Goal: Task Accomplishment & Management: Use online tool/utility

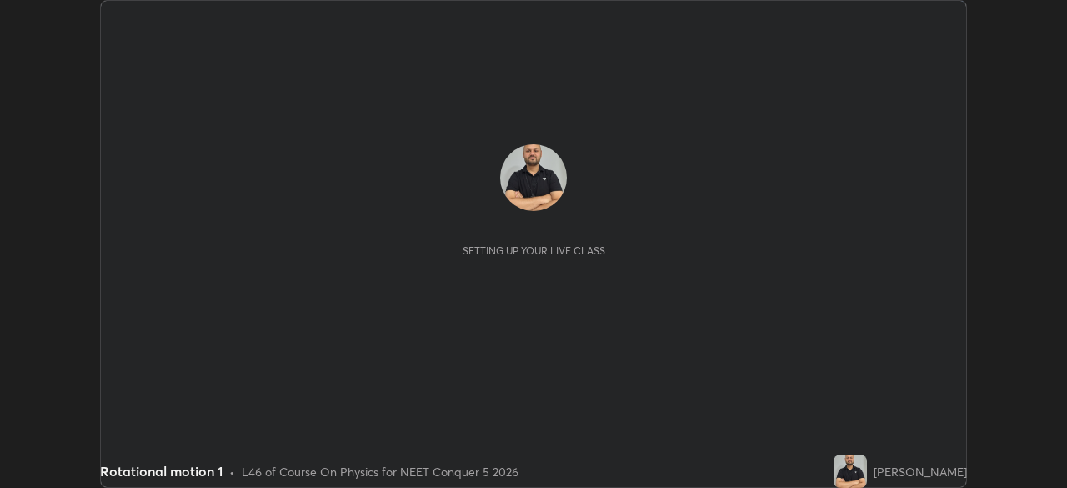
scroll to position [488, 1067]
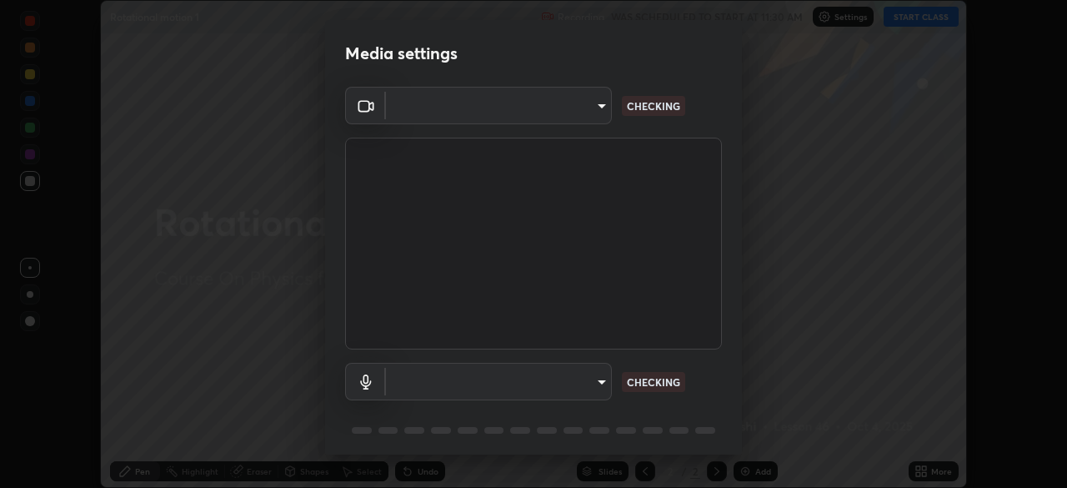
type input "8428e2be8a3e3f13974341e33778a08111258fb38798500ded61d344a6a8a77e"
type input "communications"
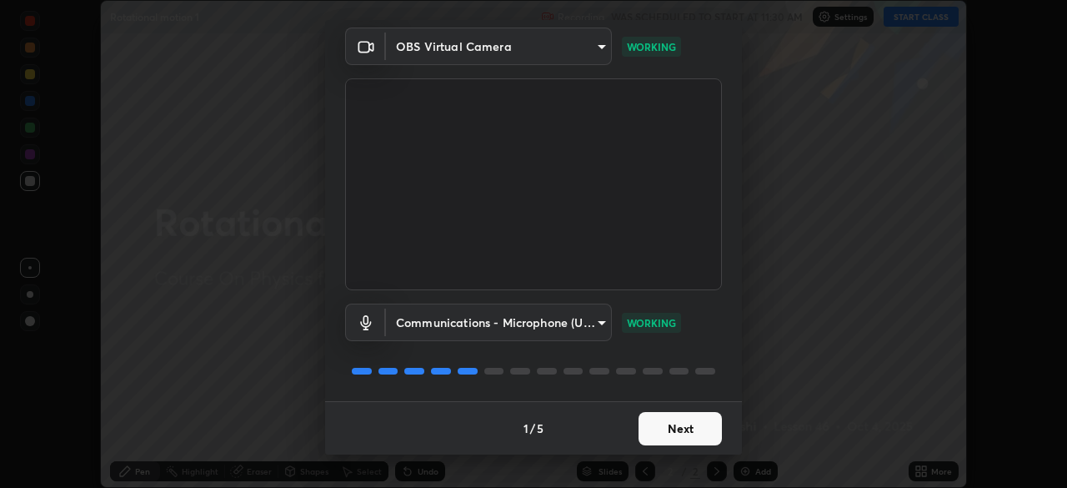
click at [670, 433] on button "Next" at bounding box center [679, 428] width 83 height 33
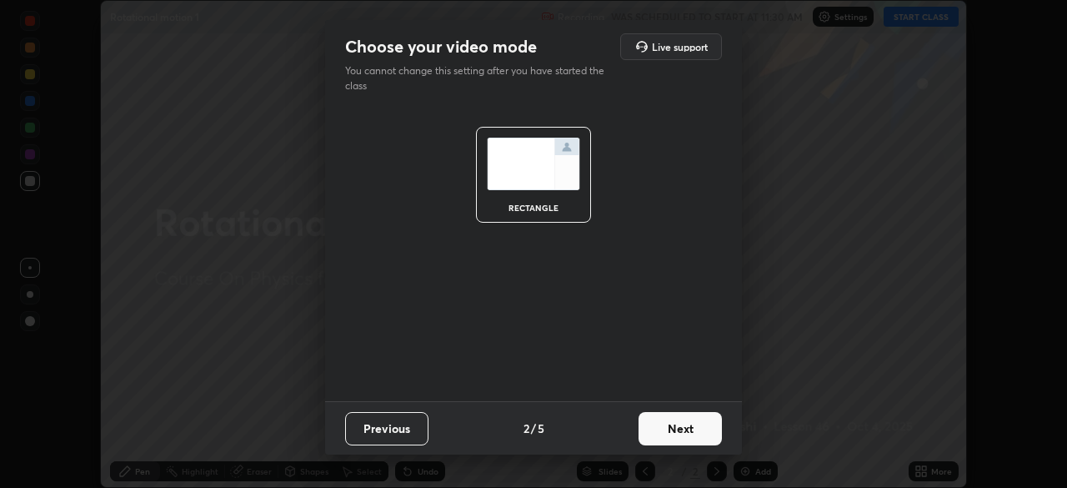
scroll to position [0, 0]
click at [675, 431] on button "Next" at bounding box center [679, 428] width 83 height 33
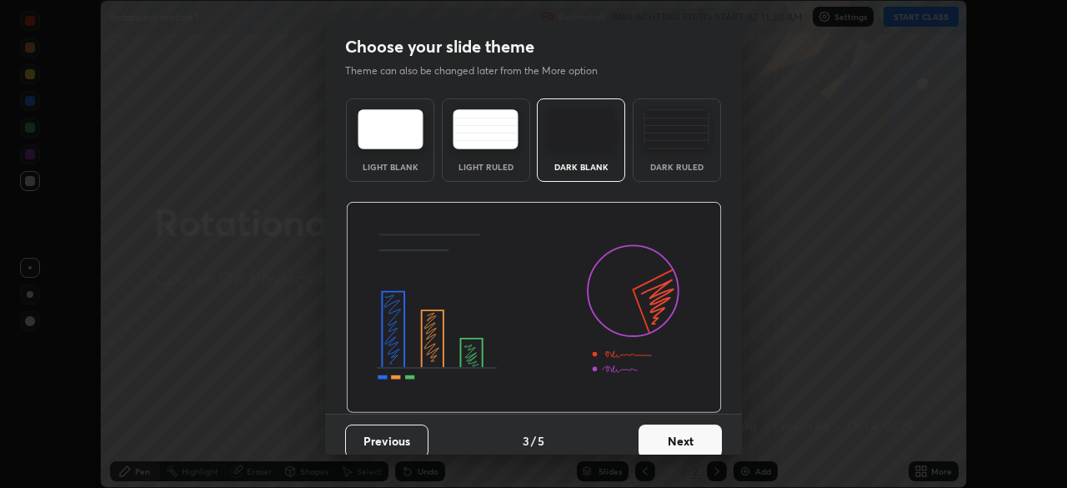
click at [675, 429] on button "Next" at bounding box center [679, 440] width 83 height 33
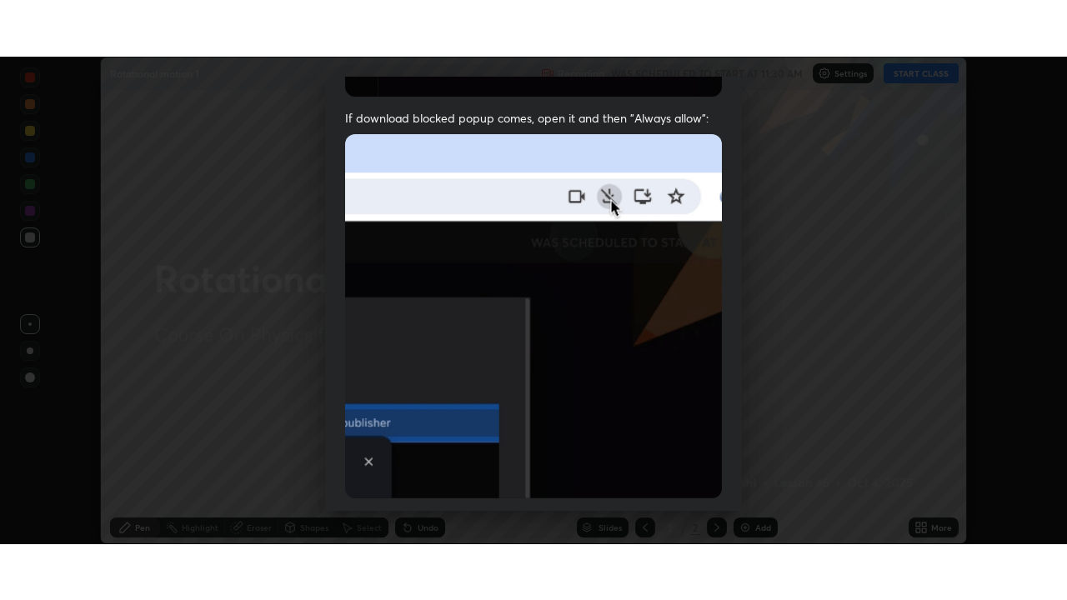
scroll to position [399, 0]
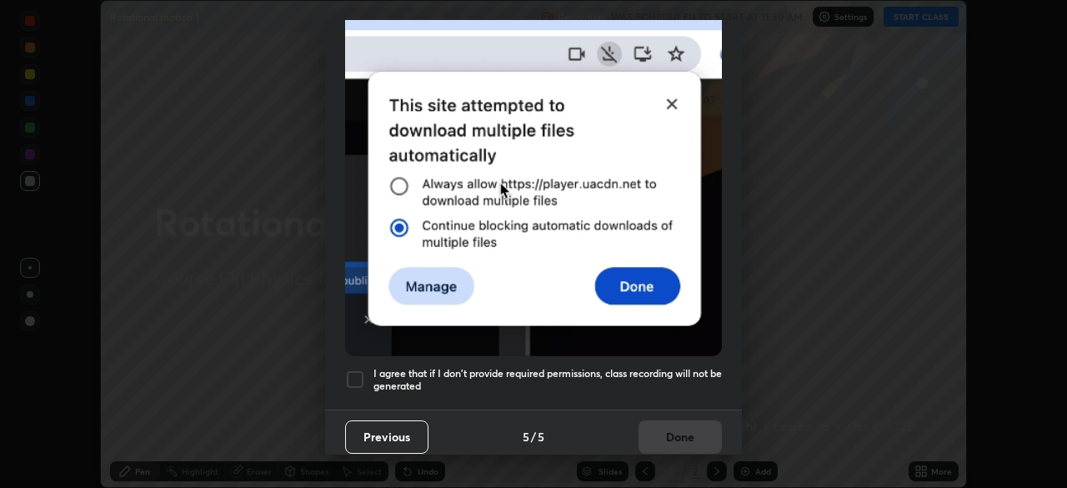
click at [353, 372] on div at bounding box center [355, 379] width 20 height 20
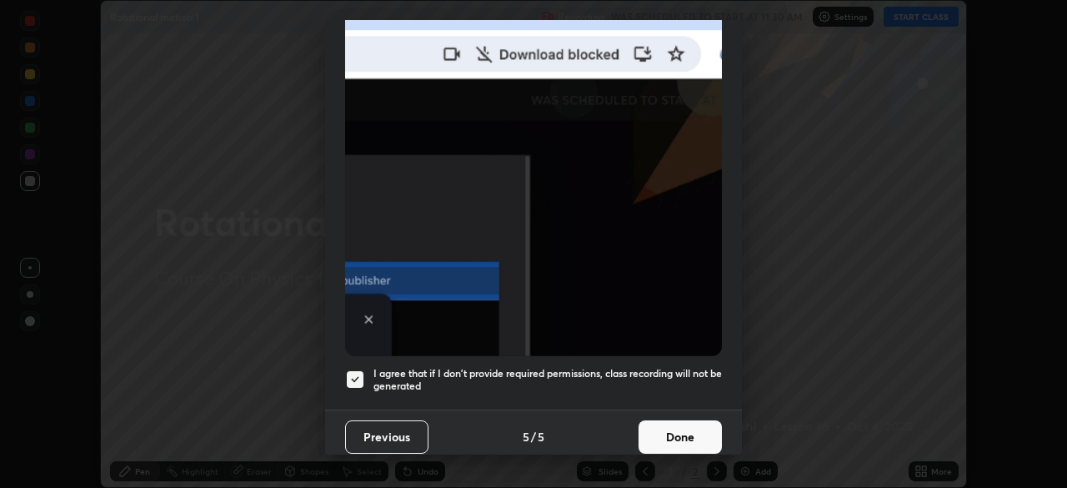
click at [671, 430] on button "Done" at bounding box center [679, 436] width 83 height 33
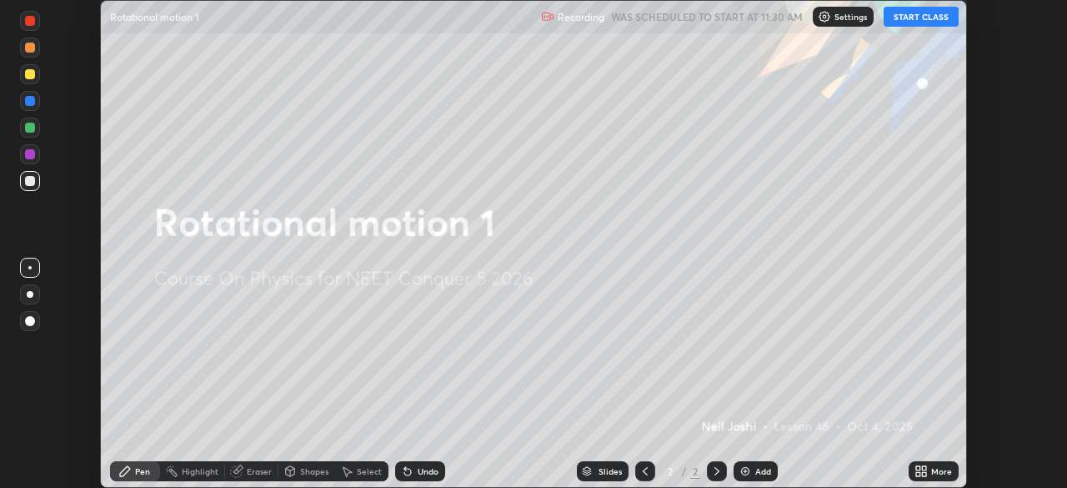
click at [761, 474] on div "Add" at bounding box center [763, 471] width 16 height 8
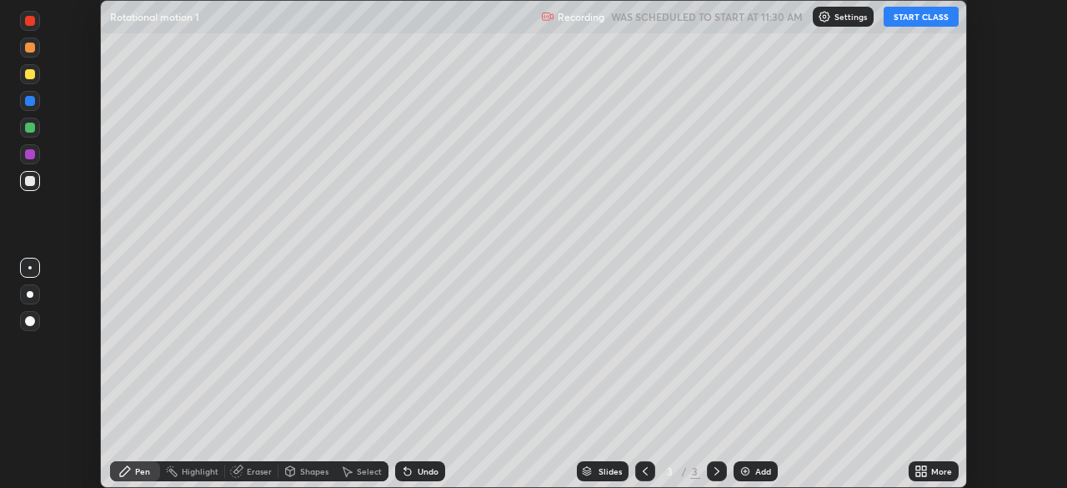
click at [923, 468] on icon at bounding box center [924, 468] width 4 height 4
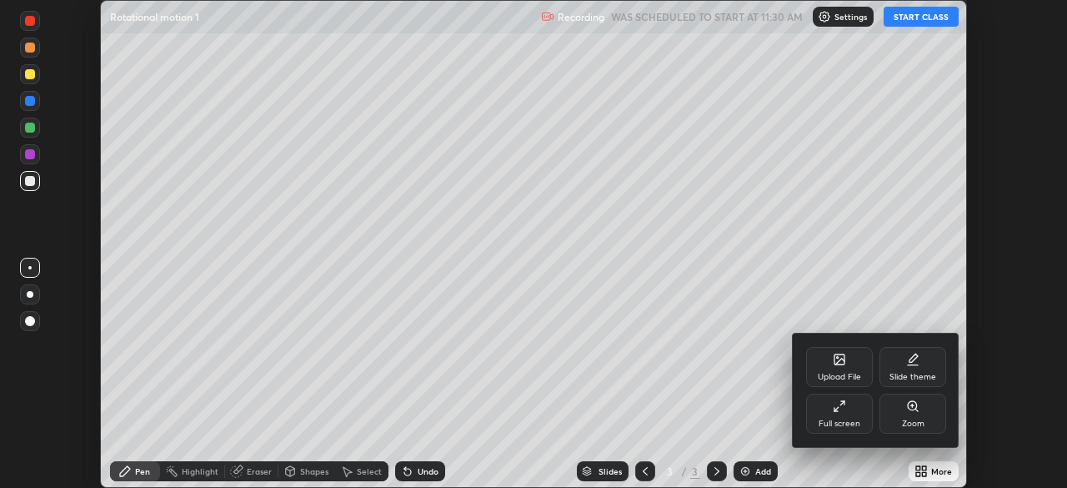
click at [838, 415] on div "Full screen" at bounding box center [839, 413] width 67 height 40
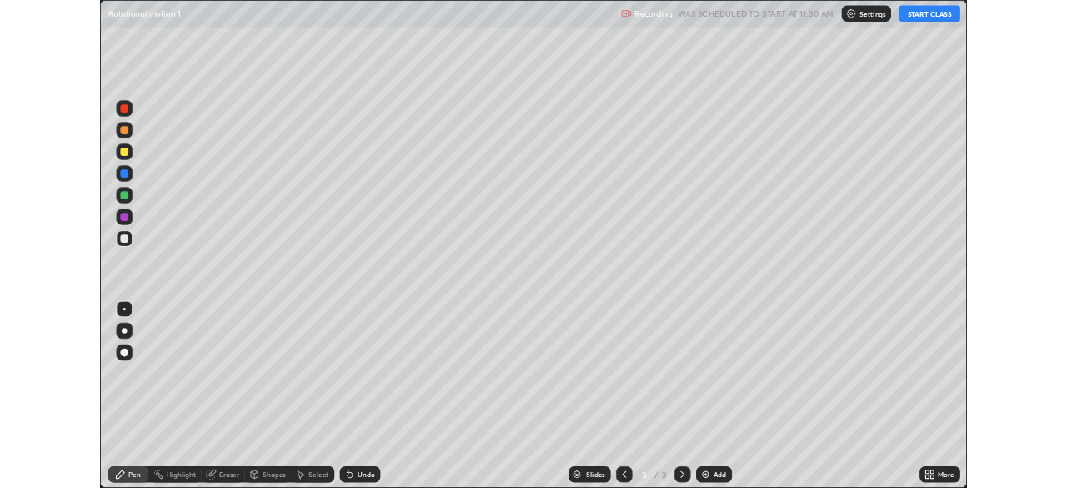
scroll to position [600, 1067]
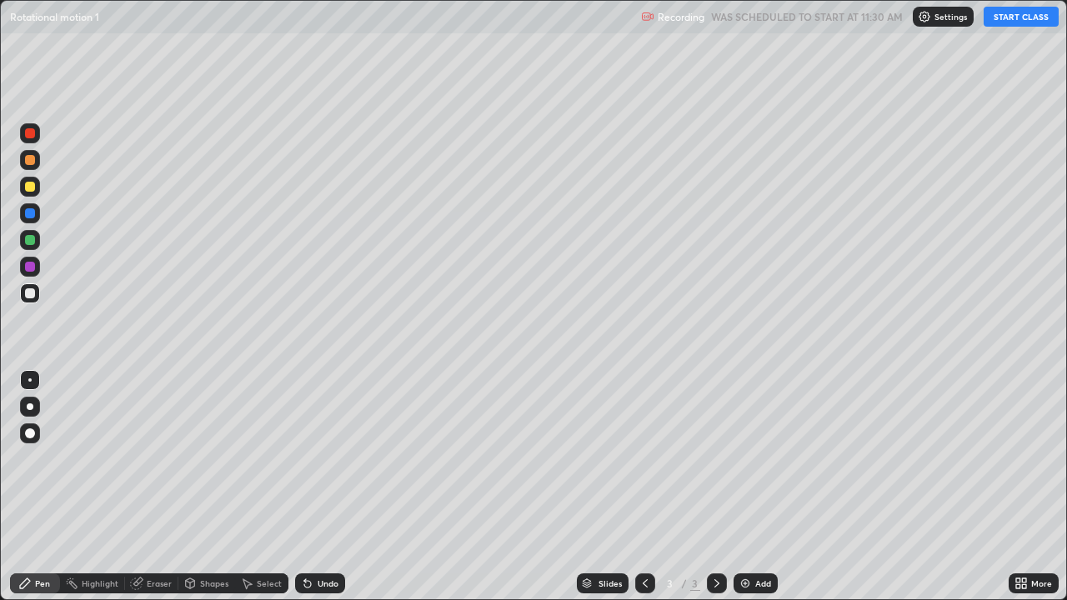
click at [1015, 23] on button "START CLASS" at bounding box center [1020, 17] width 75 height 20
click at [30, 407] on div at bounding box center [30, 406] width 7 height 7
click at [29, 189] on div at bounding box center [30, 187] width 10 height 10
click at [318, 487] on div "Undo" at bounding box center [328, 583] width 21 height 8
click at [320, 487] on div "Undo" at bounding box center [328, 583] width 21 height 8
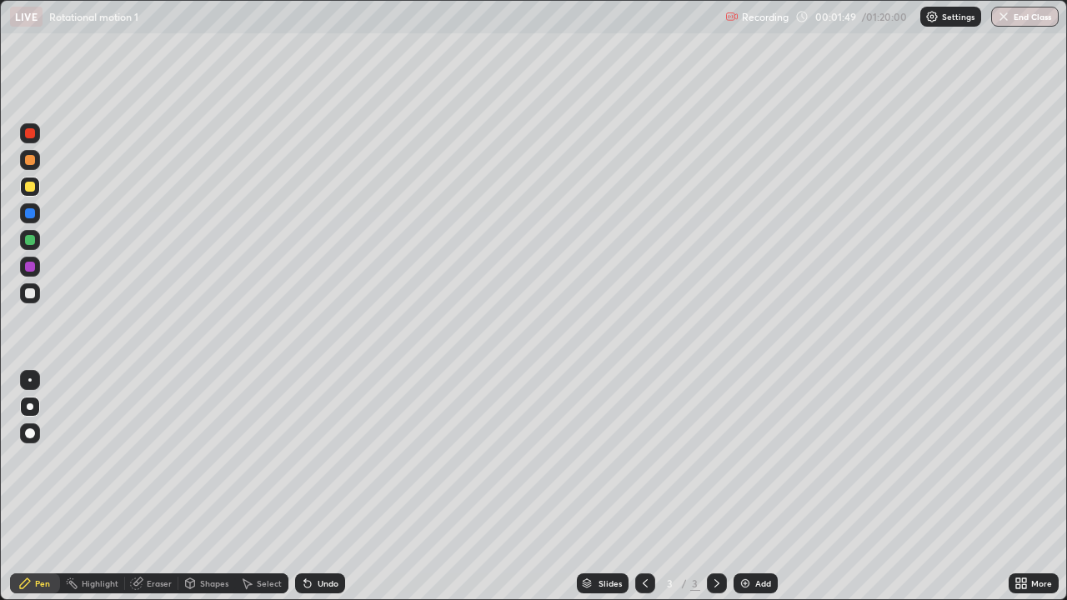
click at [28, 293] on div at bounding box center [30, 293] width 10 height 10
click at [29, 183] on div at bounding box center [30, 187] width 10 height 10
click at [328, 487] on div "Undo" at bounding box center [328, 583] width 21 height 8
click at [754, 487] on div "Add" at bounding box center [755, 583] width 44 height 20
click at [27, 212] on div at bounding box center [30, 213] width 10 height 10
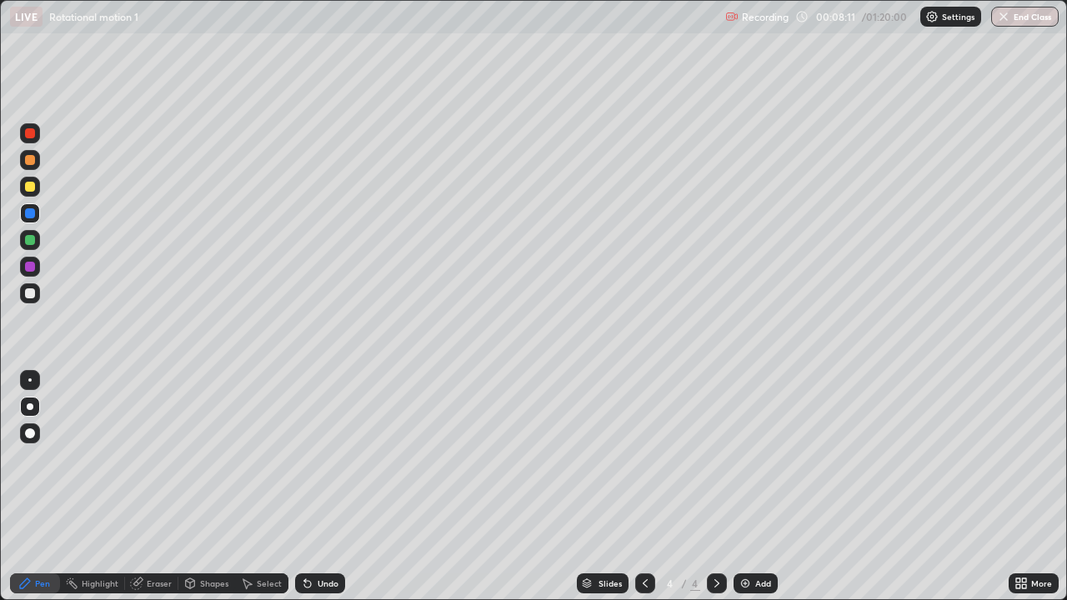
click at [24, 284] on div at bounding box center [30, 293] width 20 height 20
click at [26, 291] on div at bounding box center [30, 293] width 10 height 10
click at [158, 487] on div "Eraser" at bounding box center [159, 583] width 25 height 8
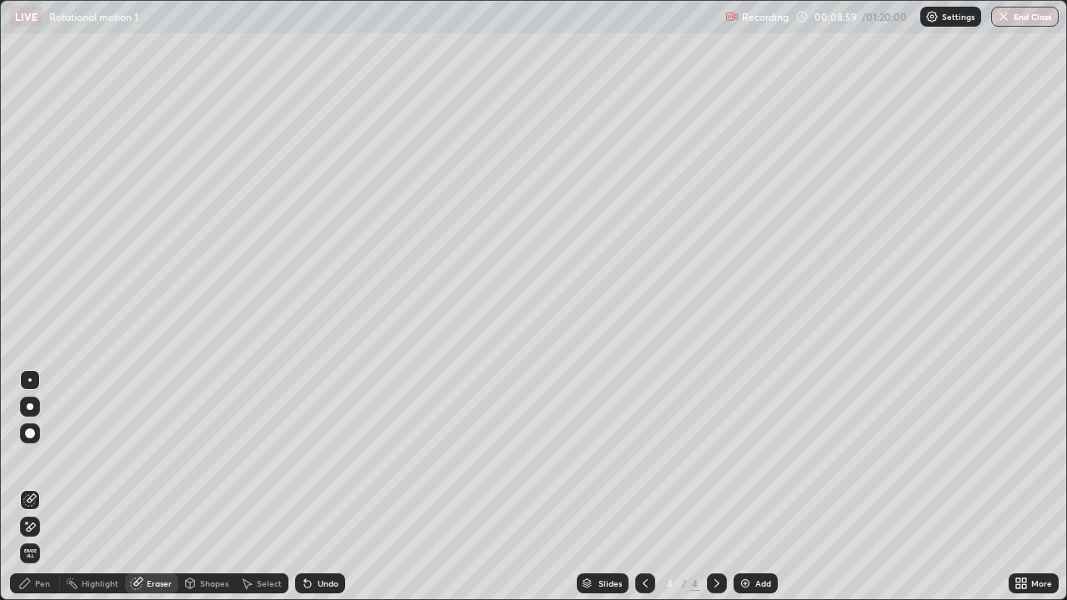
click at [43, 487] on div "Pen" at bounding box center [35, 583] width 50 height 20
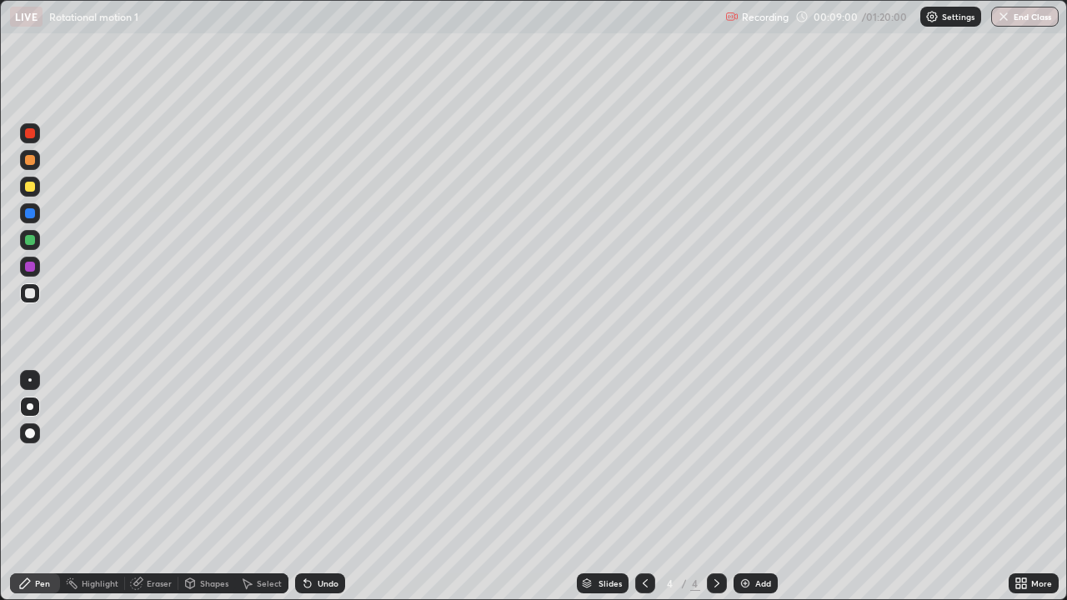
click at [45, 487] on div "Pen" at bounding box center [42, 583] width 15 height 8
click at [758, 487] on div "Add" at bounding box center [755, 583] width 44 height 20
click at [636, 487] on div at bounding box center [645, 583] width 20 height 20
click at [713, 487] on icon at bounding box center [716, 583] width 13 height 13
click at [641, 487] on icon at bounding box center [644, 583] width 13 height 13
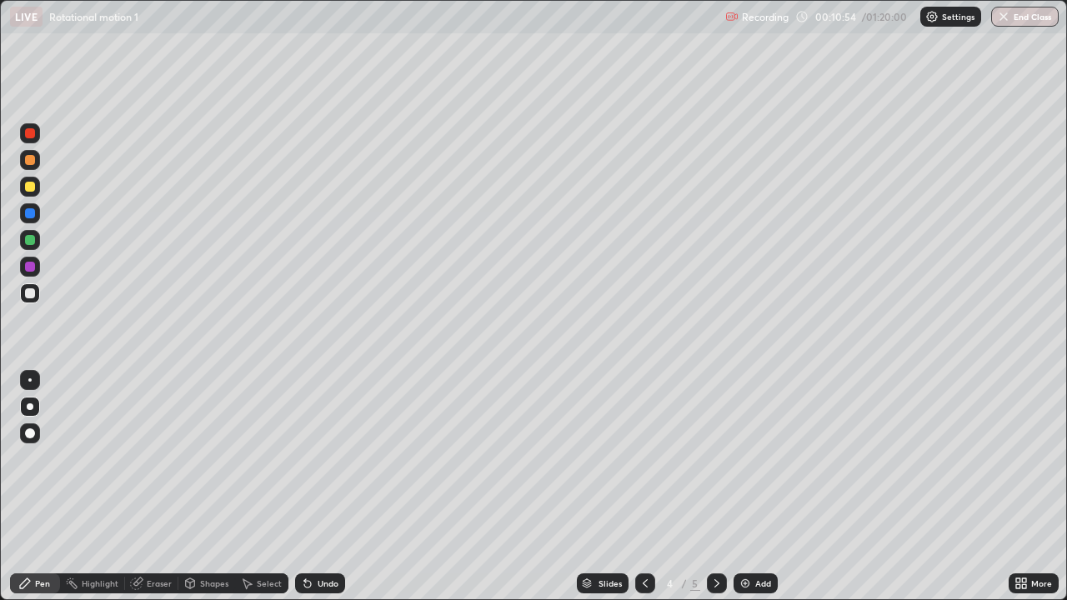
click at [717, 487] on icon at bounding box center [716, 583] width 13 height 13
click at [267, 487] on div "Select" at bounding box center [269, 583] width 25 height 8
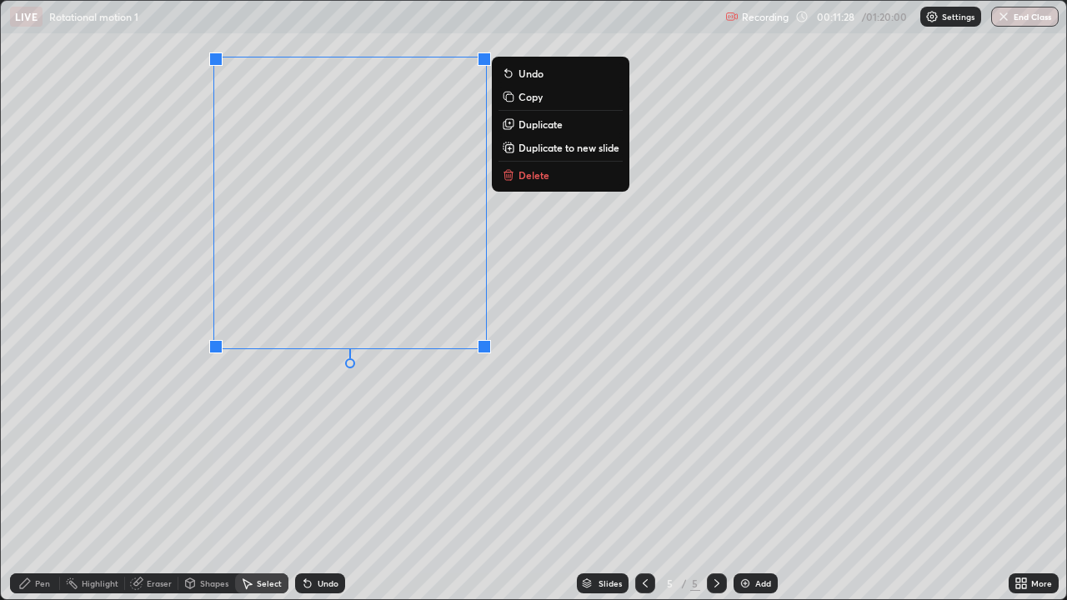
click at [533, 180] on p "Delete" at bounding box center [533, 174] width 31 height 13
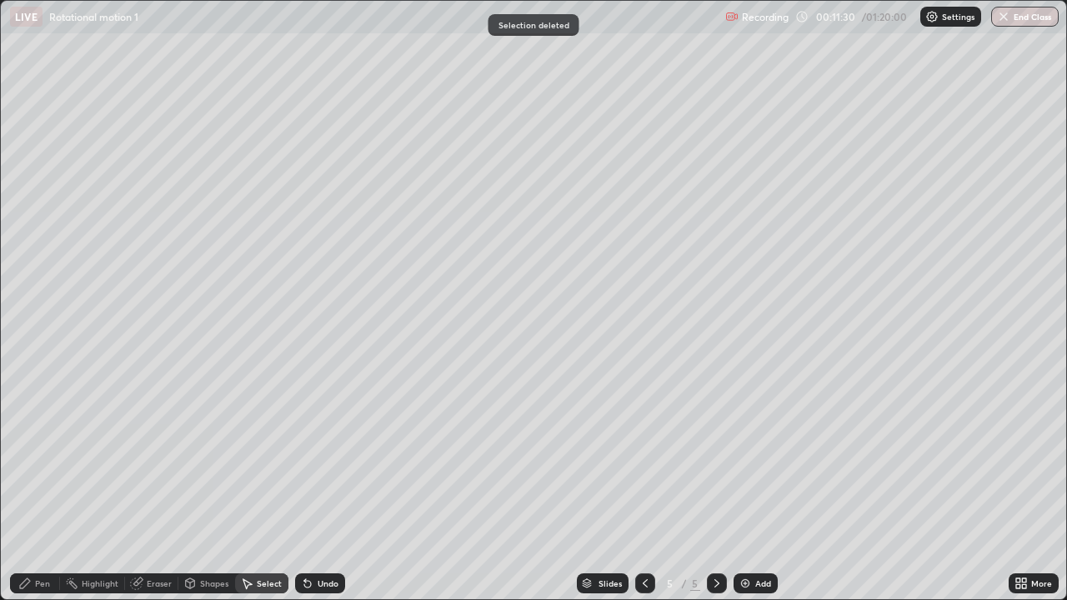
click at [643, 487] on icon at bounding box center [644, 583] width 13 height 13
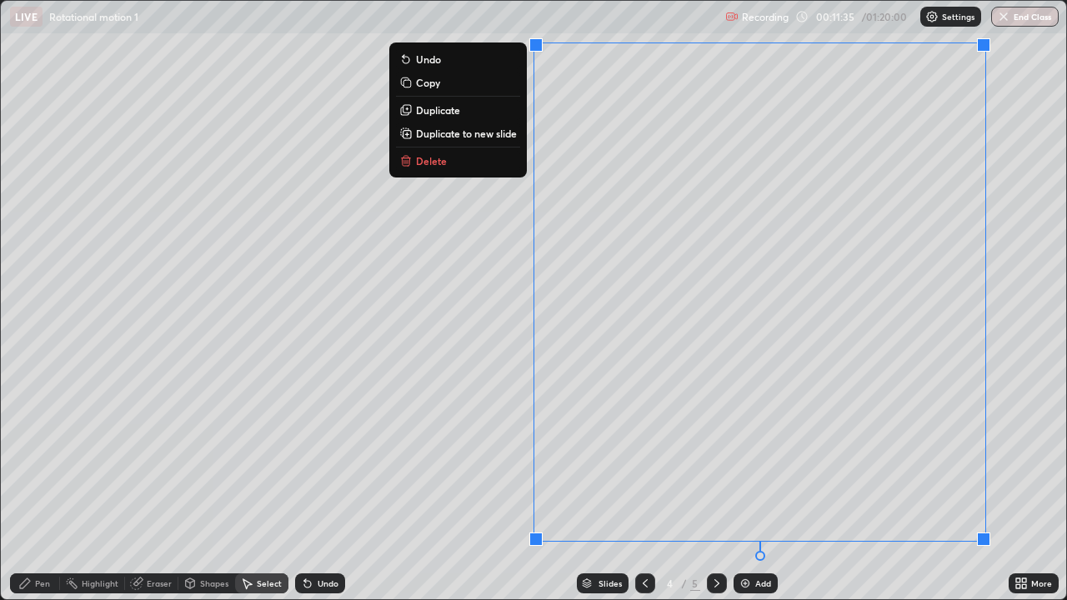
click at [471, 161] on button "Delete" at bounding box center [458, 161] width 124 height 20
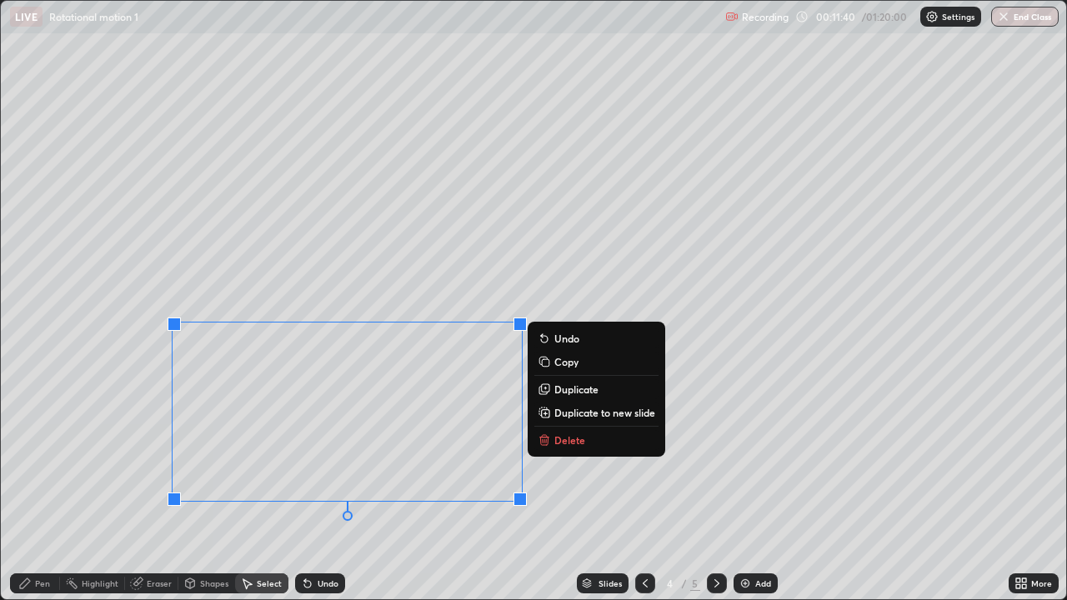
click at [561, 441] on p "Delete" at bounding box center [569, 439] width 31 height 13
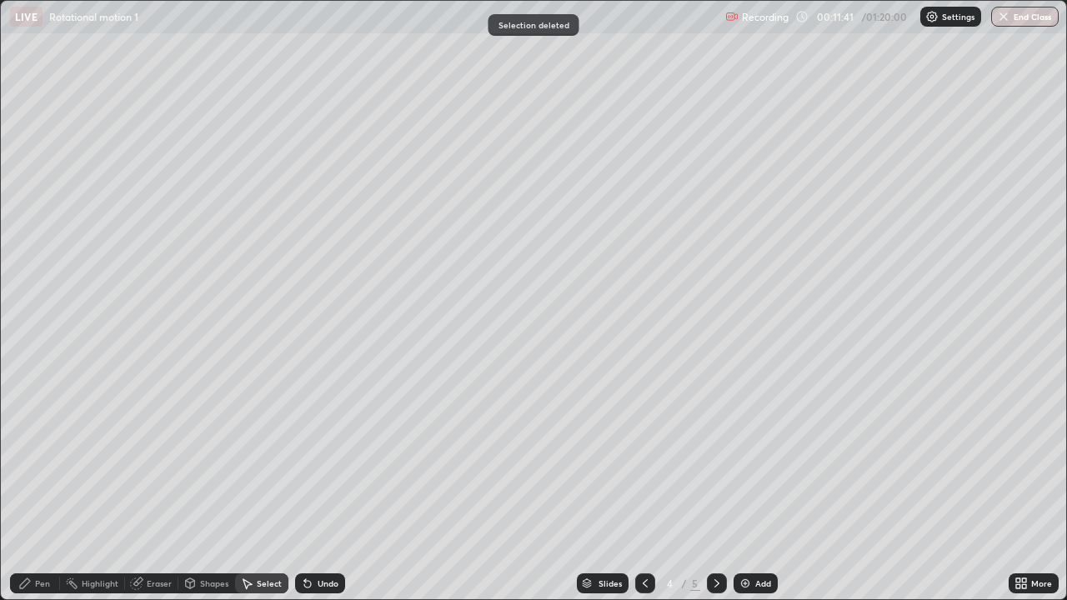
click at [47, 487] on div "Pen" at bounding box center [42, 583] width 15 height 8
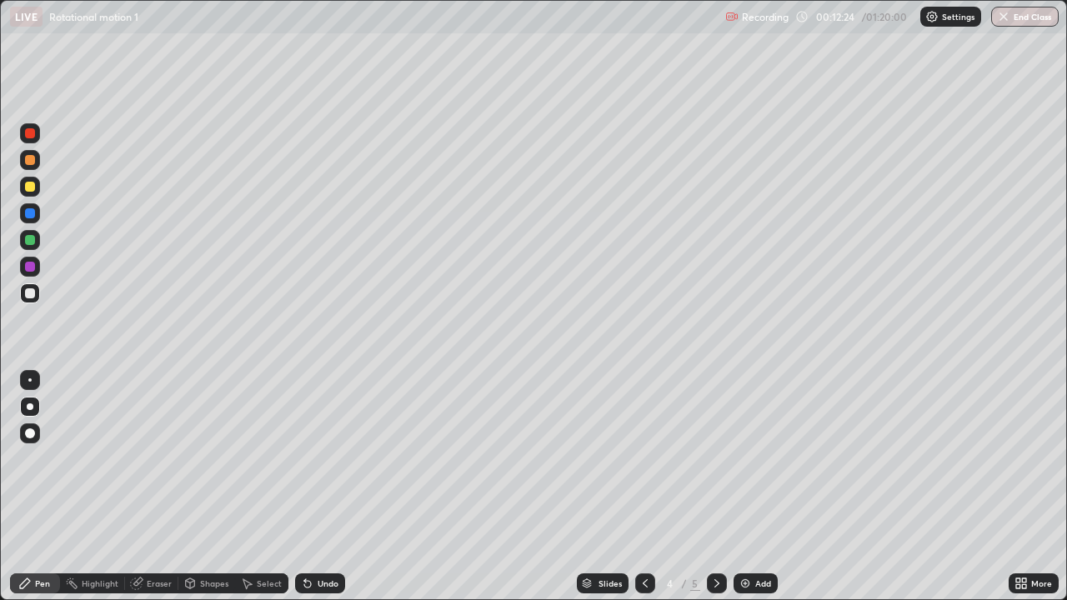
click at [23, 187] on div at bounding box center [30, 187] width 20 height 20
click at [25, 187] on div at bounding box center [30, 187] width 10 height 10
click at [317, 487] on div "Undo" at bounding box center [320, 583] width 50 height 20
click at [318, 487] on div "Undo" at bounding box center [328, 583] width 21 height 8
click at [313, 487] on div "Undo" at bounding box center [320, 583] width 50 height 20
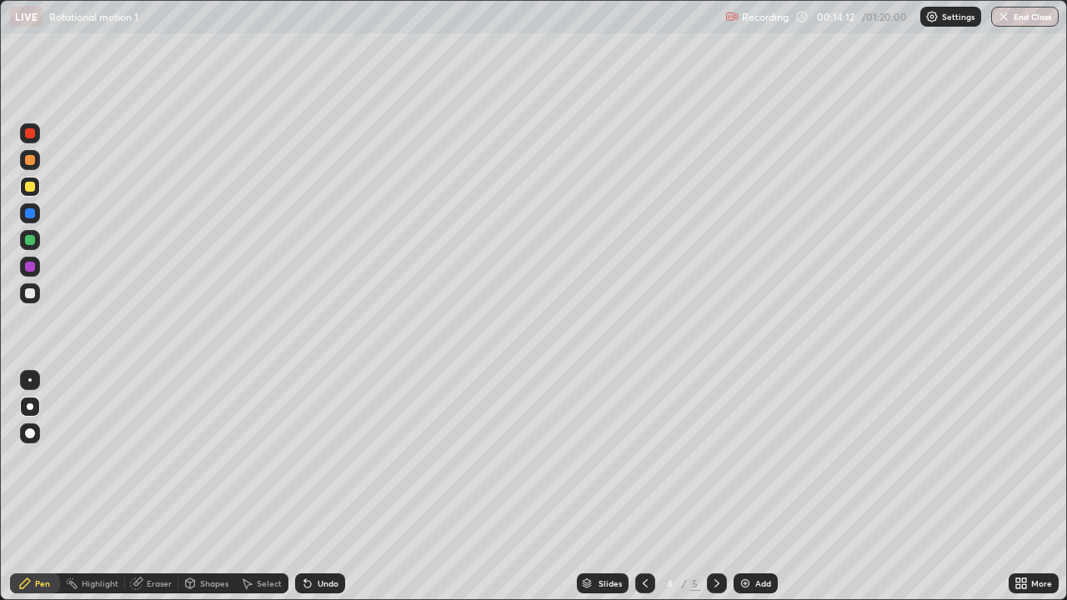
click at [311, 487] on icon at bounding box center [307, 583] width 13 height 13
click at [313, 487] on div "Undo" at bounding box center [320, 583] width 50 height 20
click at [316, 487] on div "Undo" at bounding box center [320, 583] width 50 height 20
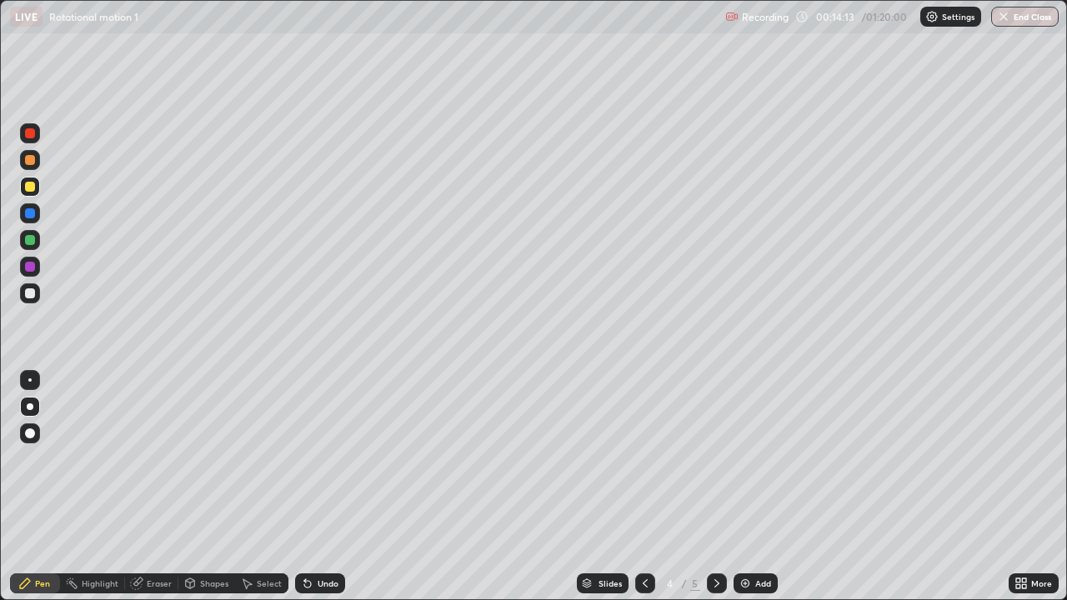
click at [314, 487] on div "Undo" at bounding box center [320, 583] width 50 height 20
click at [313, 487] on div "Undo" at bounding box center [320, 583] width 50 height 20
click at [314, 487] on div "Undo" at bounding box center [320, 583] width 50 height 20
click at [318, 487] on div "Undo" at bounding box center [328, 583] width 21 height 8
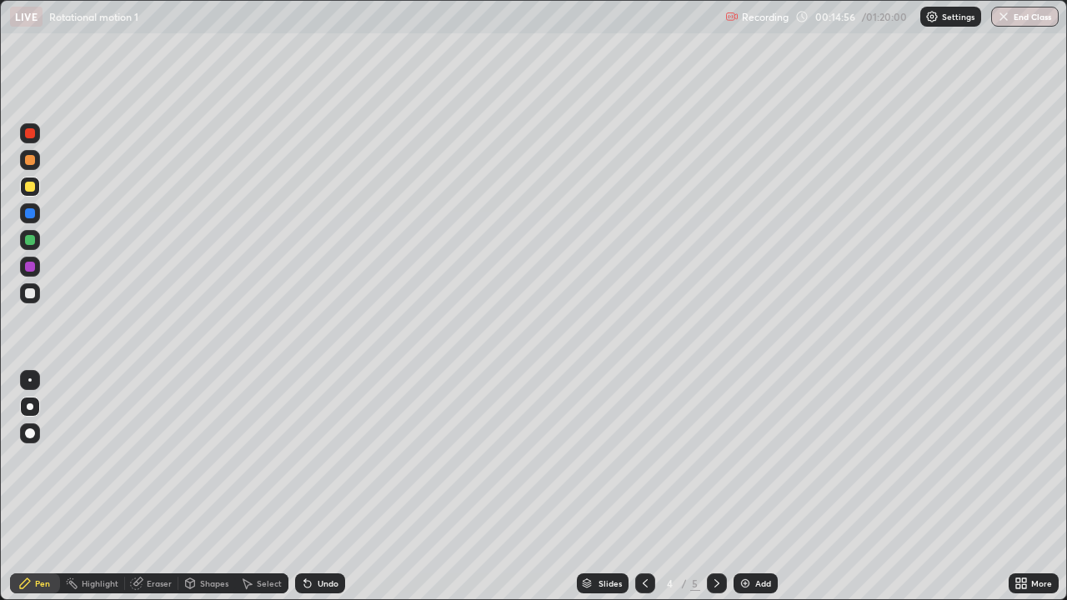
click at [160, 487] on div "Eraser" at bounding box center [159, 583] width 25 height 8
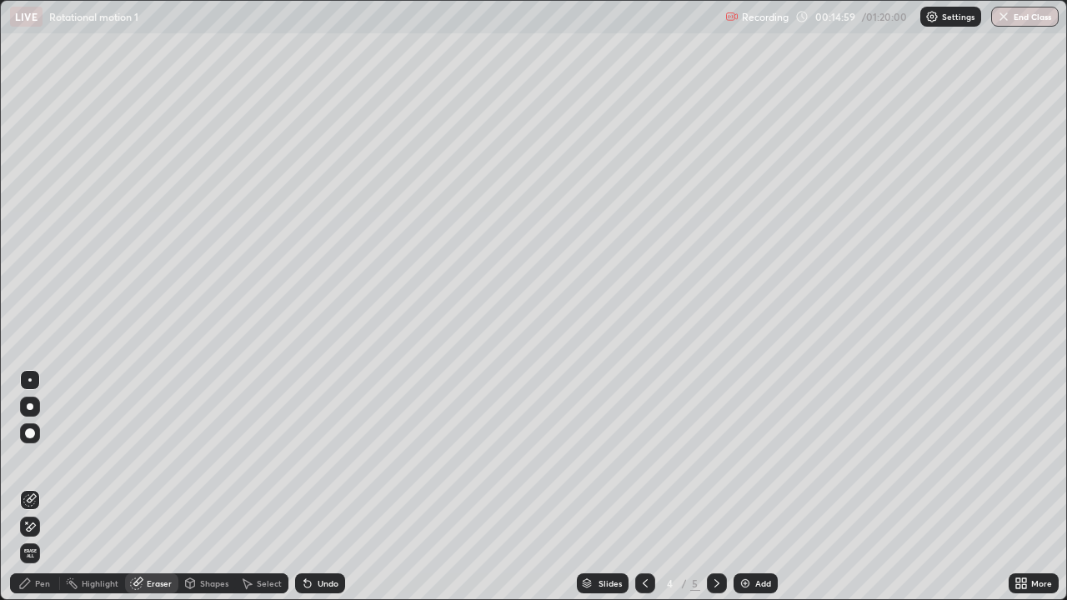
click at [55, 487] on div "Pen" at bounding box center [35, 583] width 50 height 20
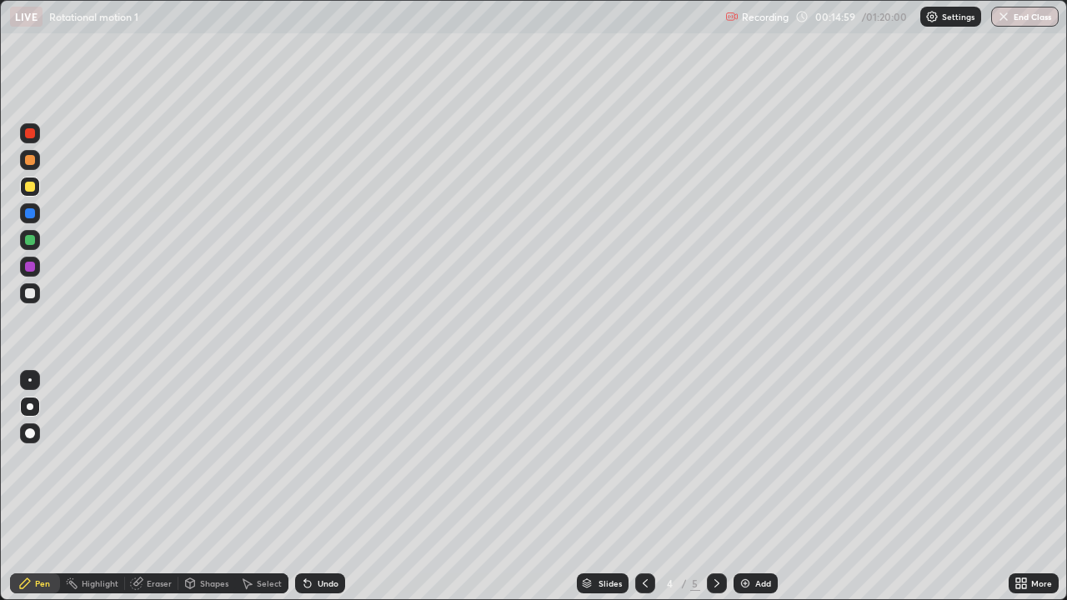
click at [43, 487] on div "Pen" at bounding box center [35, 583] width 50 height 20
click at [153, 487] on div "Eraser" at bounding box center [159, 583] width 25 height 8
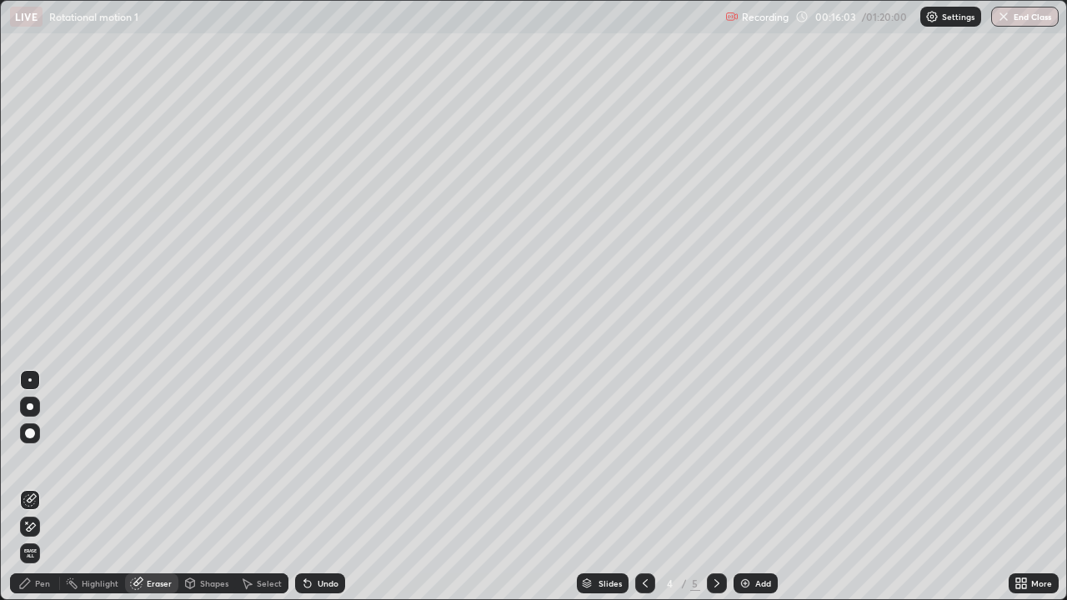
click at [38, 487] on div "Pen" at bounding box center [42, 583] width 15 height 8
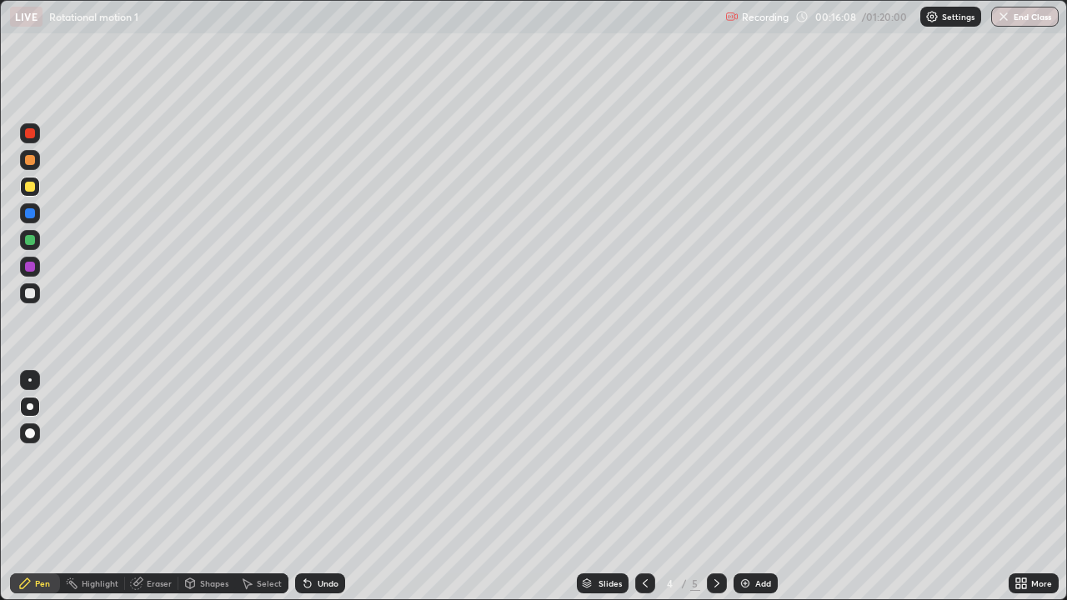
click at [165, 487] on div "Eraser" at bounding box center [159, 583] width 25 height 8
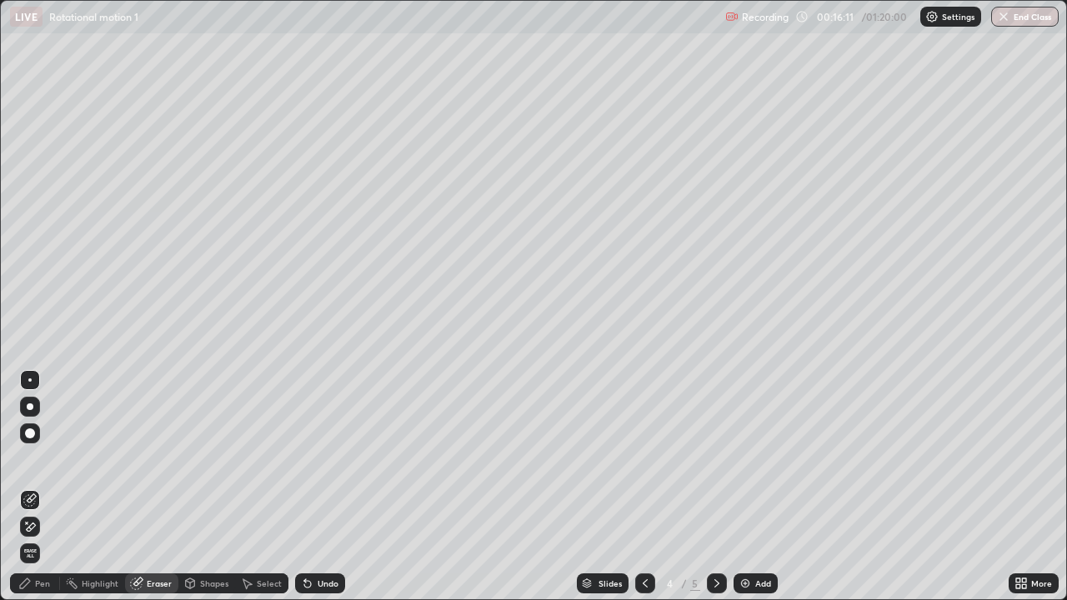
click at [32, 487] on div "Pen" at bounding box center [35, 583] width 50 height 20
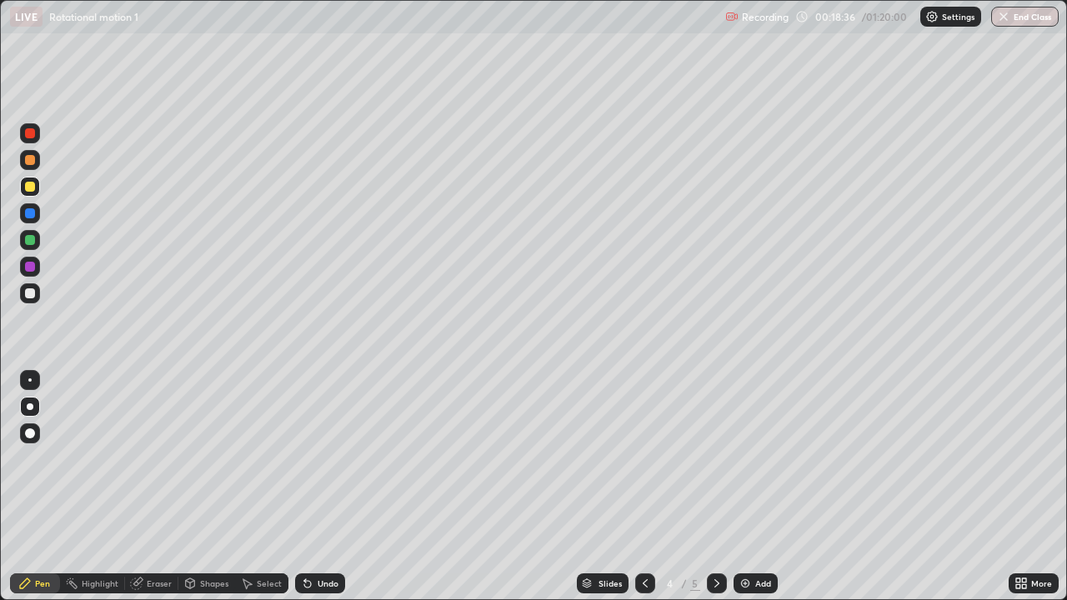
click at [760, 487] on div "Add" at bounding box center [763, 583] width 16 height 8
click at [713, 487] on icon at bounding box center [716, 583] width 13 height 13
click at [644, 487] on icon at bounding box center [644, 583] width 13 height 13
click at [643, 487] on icon at bounding box center [645, 583] width 5 height 8
click at [714, 487] on icon at bounding box center [716, 583] width 5 height 8
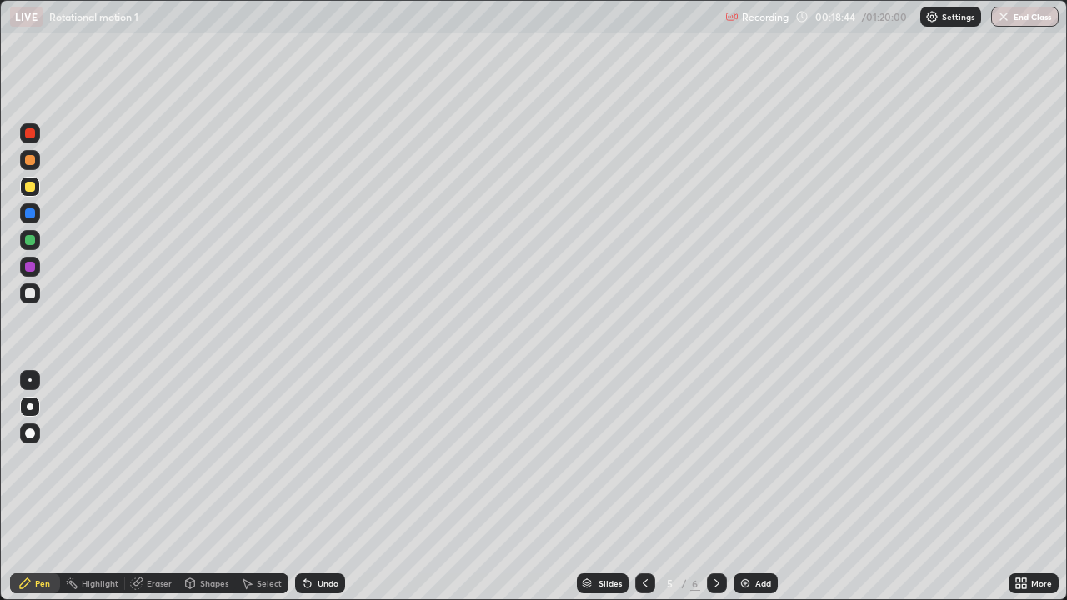
click at [32, 187] on div at bounding box center [30, 187] width 10 height 10
click at [28, 217] on div at bounding box center [30, 213] width 10 height 10
click at [29, 216] on div at bounding box center [30, 213] width 10 height 10
click at [28, 243] on div at bounding box center [30, 240] width 10 height 10
click at [23, 193] on div at bounding box center [30, 187] width 20 height 20
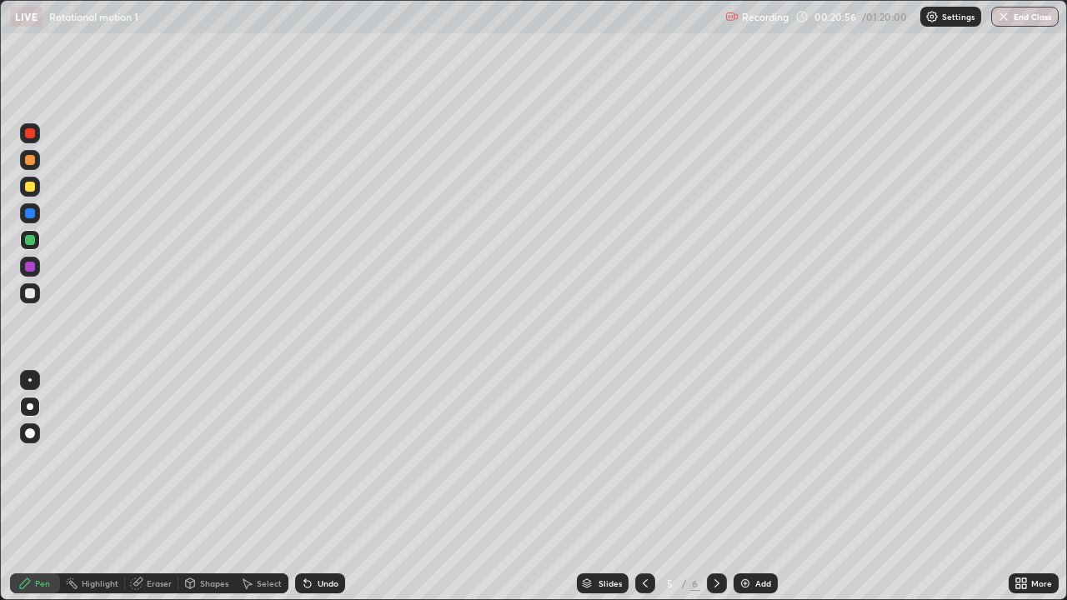
click at [25, 193] on div at bounding box center [30, 187] width 20 height 20
click at [313, 487] on div "Undo" at bounding box center [320, 583] width 50 height 20
click at [326, 487] on div "Undo" at bounding box center [320, 583] width 50 height 20
click at [325, 487] on div "Undo" at bounding box center [328, 583] width 21 height 8
click at [333, 487] on div "Undo" at bounding box center [328, 583] width 21 height 8
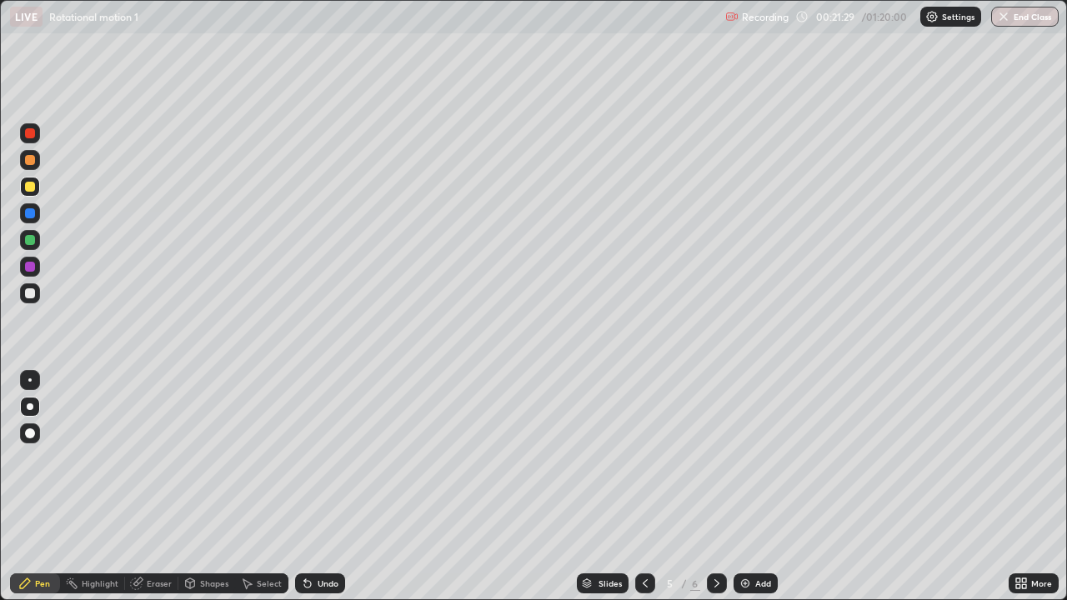
click at [336, 487] on div "Undo" at bounding box center [320, 583] width 50 height 20
click at [337, 487] on div "Undo" at bounding box center [320, 583] width 50 height 20
click at [715, 487] on icon at bounding box center [716, 583] width 13 height 13
click at [30, 188] on div at bounding box center [30, 187] width 10 height 10
click at [29, 136] on div at bounding box center [30, 133] width 10 height 10
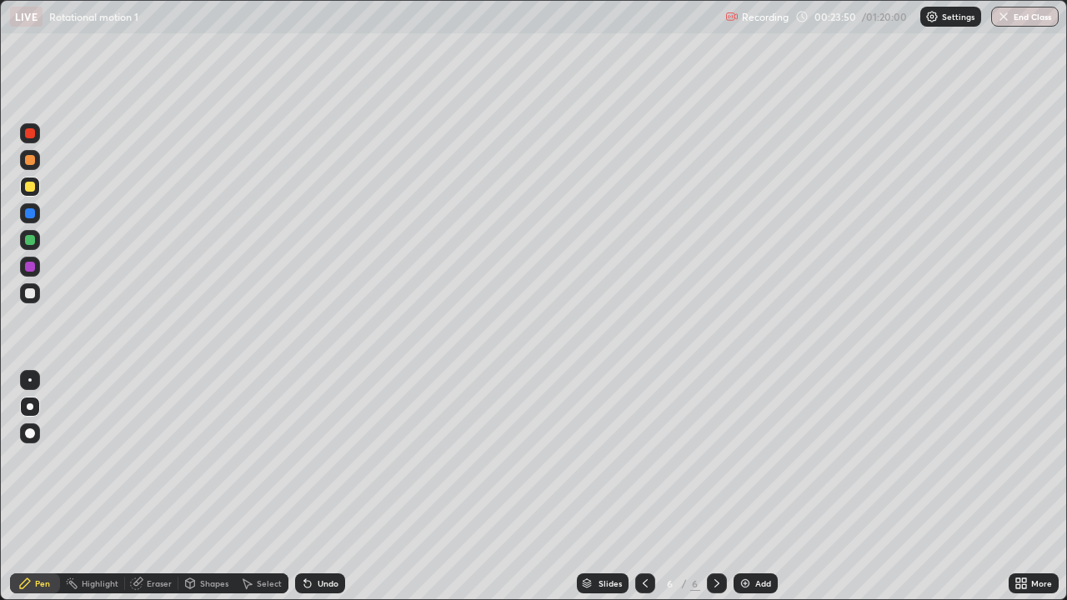
click at [30, 133] on div at bounding box center [30, 133] width 10 height 10
click at [313, 487] on div "Undo" at bounding box center [320, 583] width 50 height 20
click at [315, 487] on div "Undo" at bounding box center [320, 583] width 50 height 20
click at [30, 241] on div at bounding box center [30, 240] width 10 height 10
click at [33, 190] on div at bounding box center [30, 187] width 10 height 10
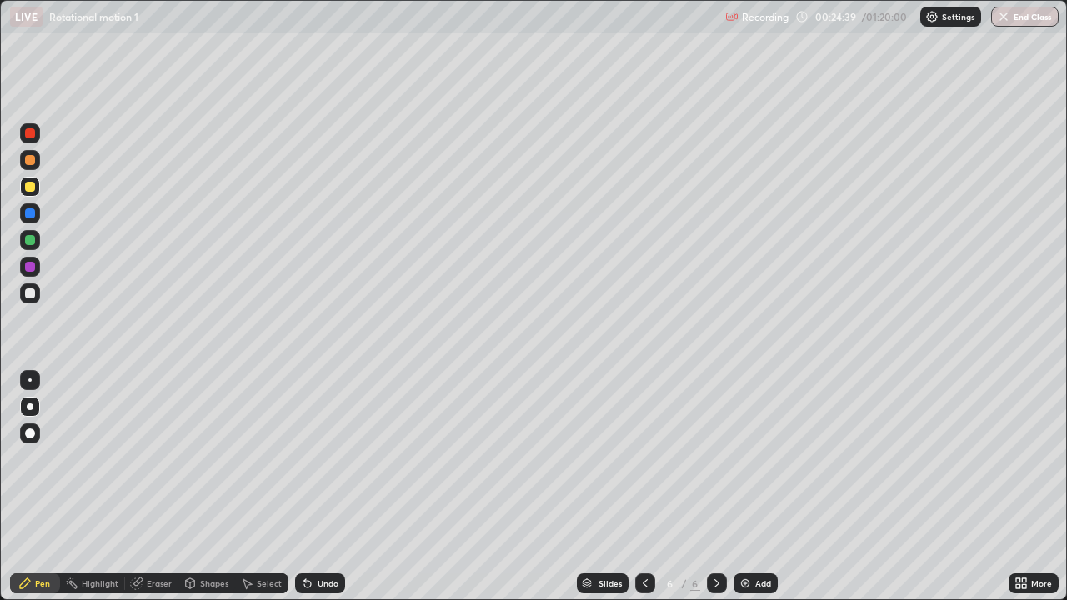
click at [153, 487] on div "Eraser" at bounding box center [159, 583] width 25 height 8
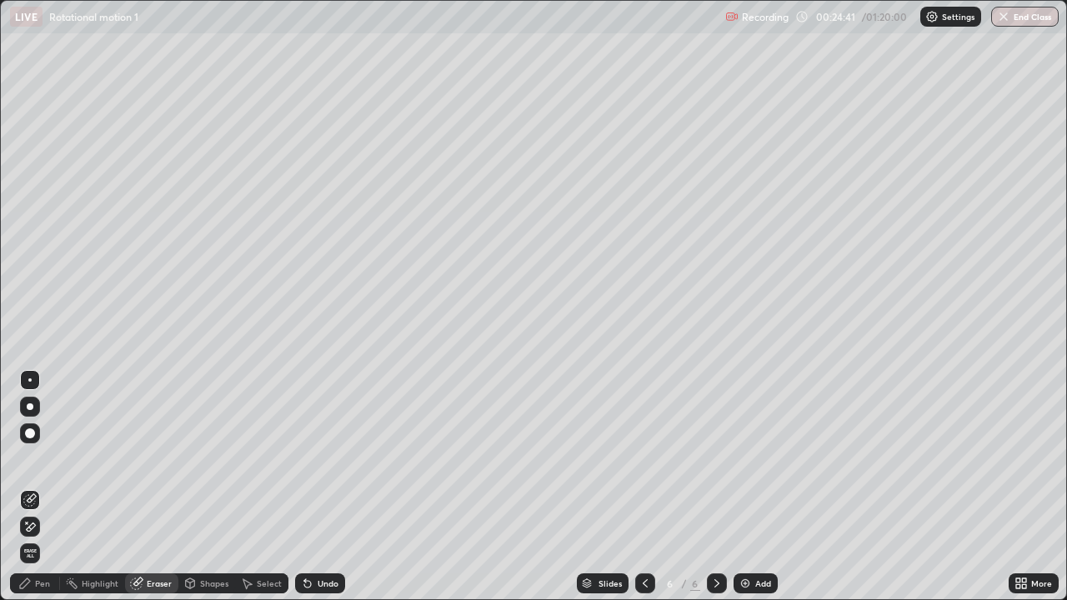
click at [38, 487] on div "Pen" at bounding box center [42, 583] width 15 height 8
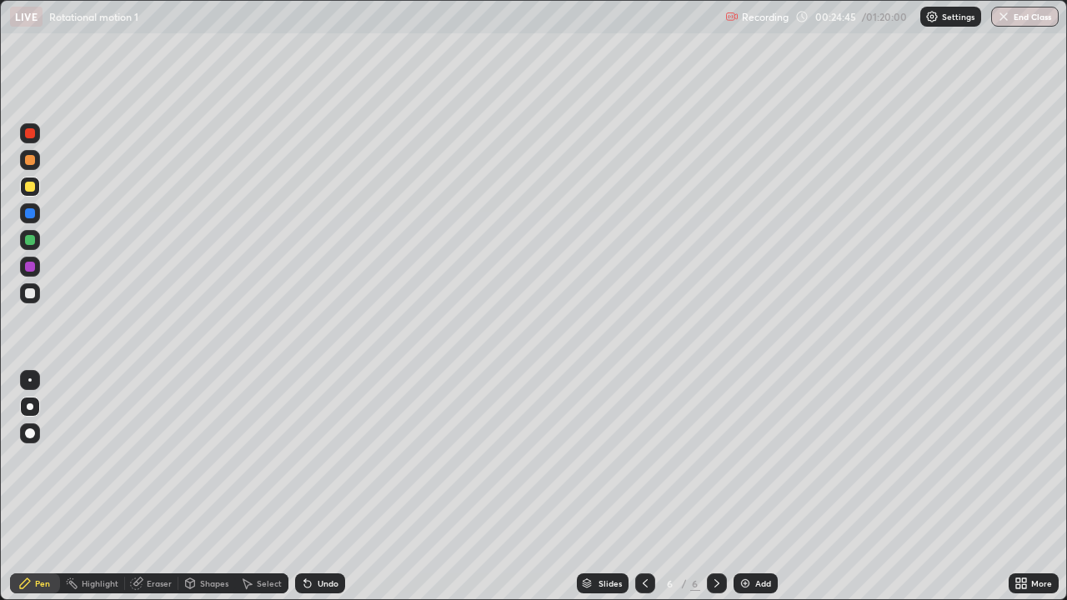
click at [145, 487] on div "Eraser" at bounding box center [151, 583] width 53 height 20
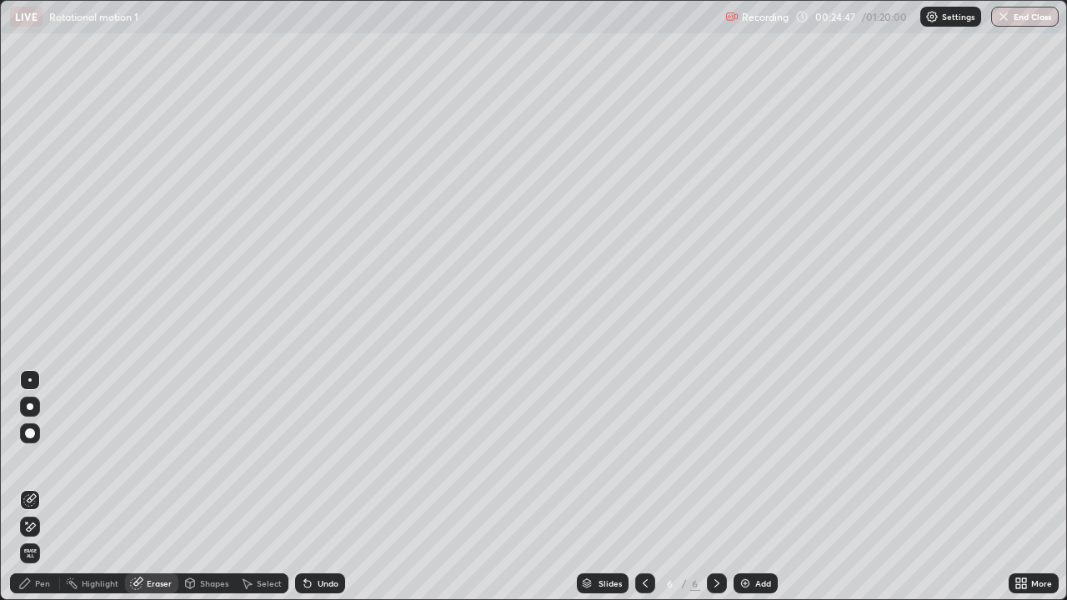
click at [23, 487] on icon at bounding box center [24, 583] width 13 height 13
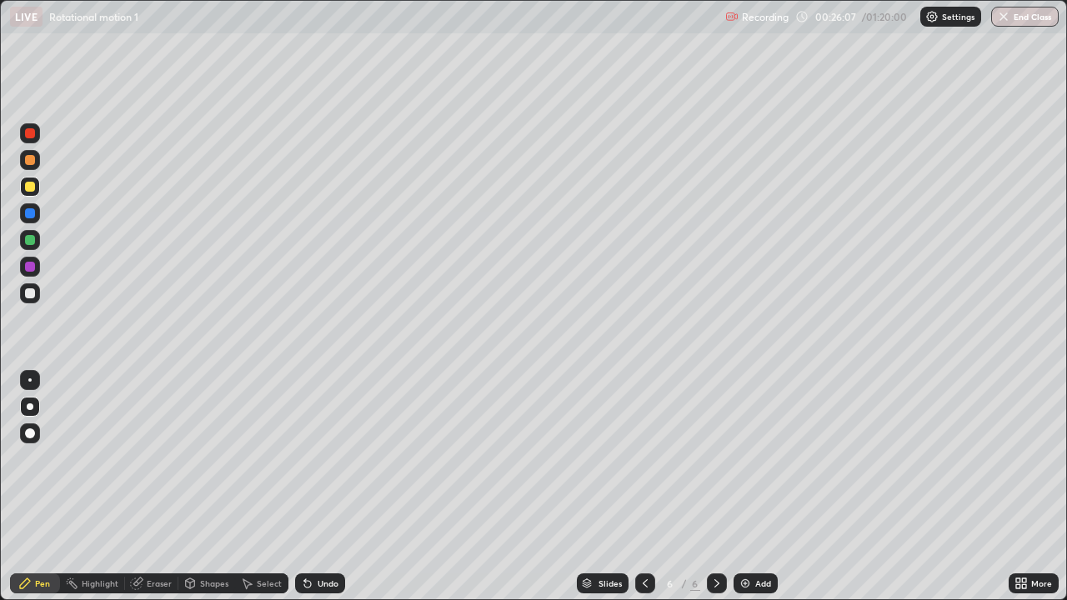
click at [23, 300] on div at bounding box center [30, 293] width 20 height 20
click at [28, 296] on div at bounding box center [30, 293] width 10 height 10
click at [30, 188] on div at bounding box center [30, 187] width 10 height 10
click at [30, 290] on div at bounding box center [30, 293] width 10 height 10
click at [22, 160] on div at bounding box center [30, 160] width 20 height 20
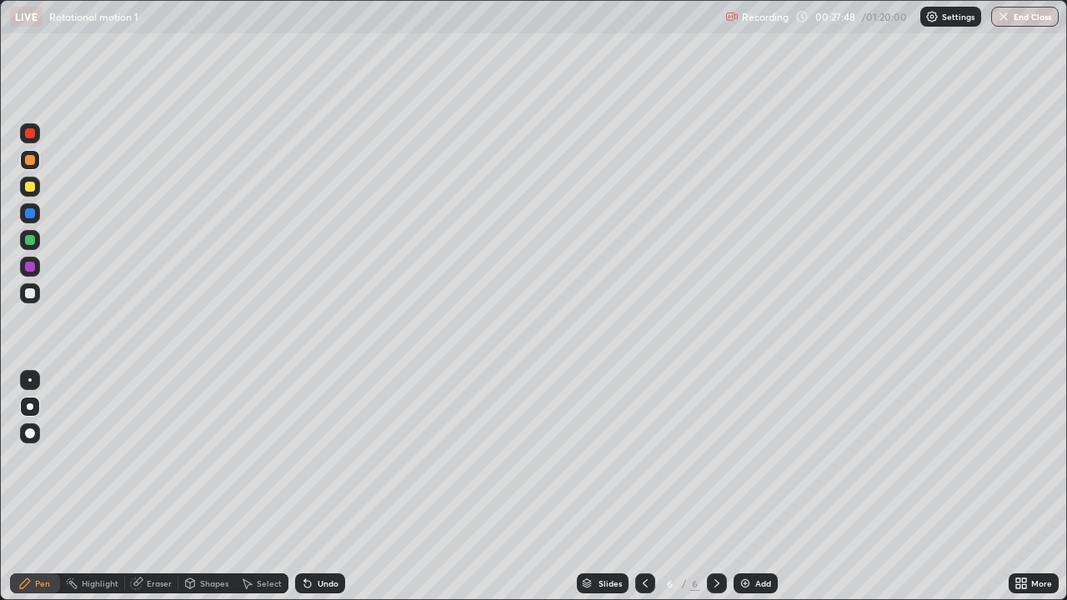
click at [22, 161] on div at bounding box center [30, 160] width 20 height 20
click at [32, 240] on div at bounding box center [30, 240] width 10 height 10
click at [34, 241] on div at bounding box center [30, 240] width 10 height 10
click at [323, 487] on div "Undo" at bounding box center [320, 583] width 50 height 20
click at [321, 487] on div "Undo" at bounding box center [320, 583] width 50 height 20
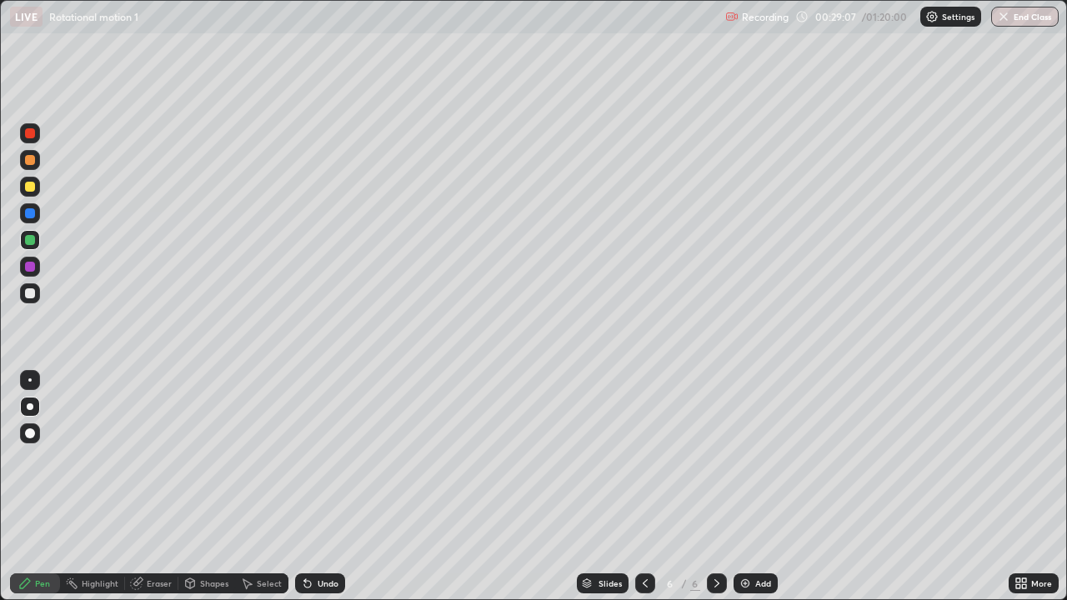
click at [23, 195] on div at bounding box center [30, 187] width 20 height 20
click at [749, 487] on img at bounding box center [744, 583] width 13 height 13
click at [215, 487] on div "Shapes" at bounding box center [214, 583] width 28 height 8
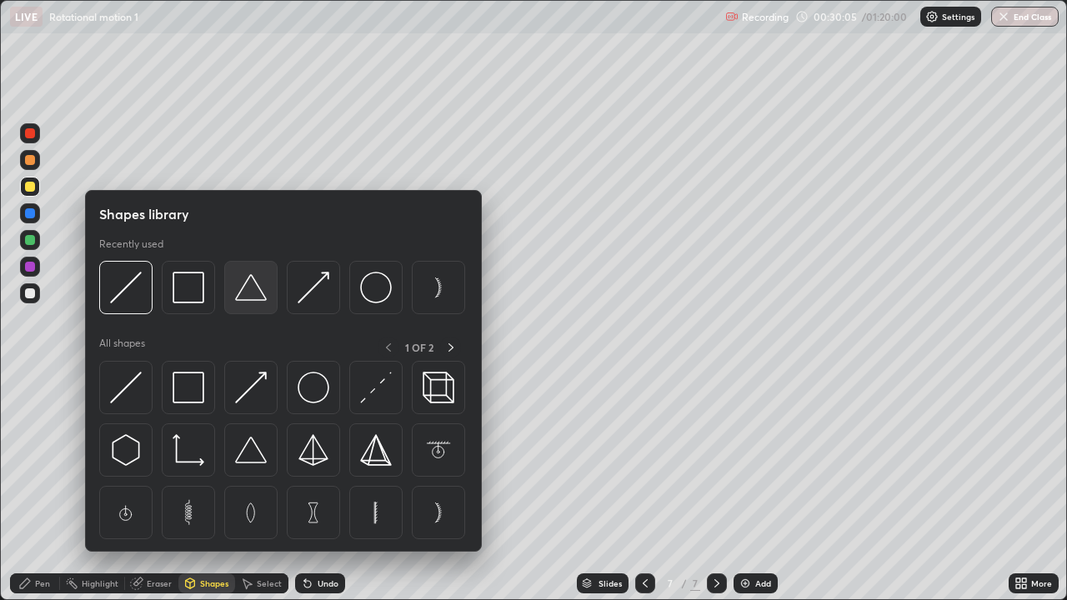
click at [254, 295] on img at bounding box center [251, 288] width 32 height 32
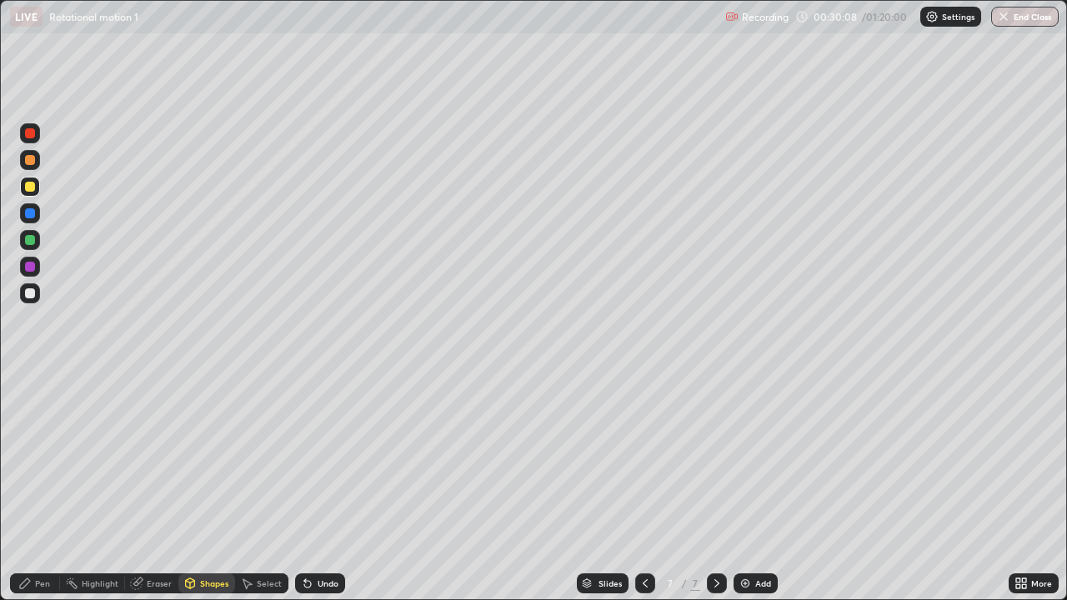
click at [53, 487] on div "Pen" at bounding box center [35, 583] width 50 height 20
click at [45, 487] on div "Pen" at bounding box center [42, 583] width 15 height 8
click at [29, 238] on div at bounding box center [30, 240] width 10 height 10
click at [318, 487] on div "Undo" at bounding box center [328, 583] width 21 height 8
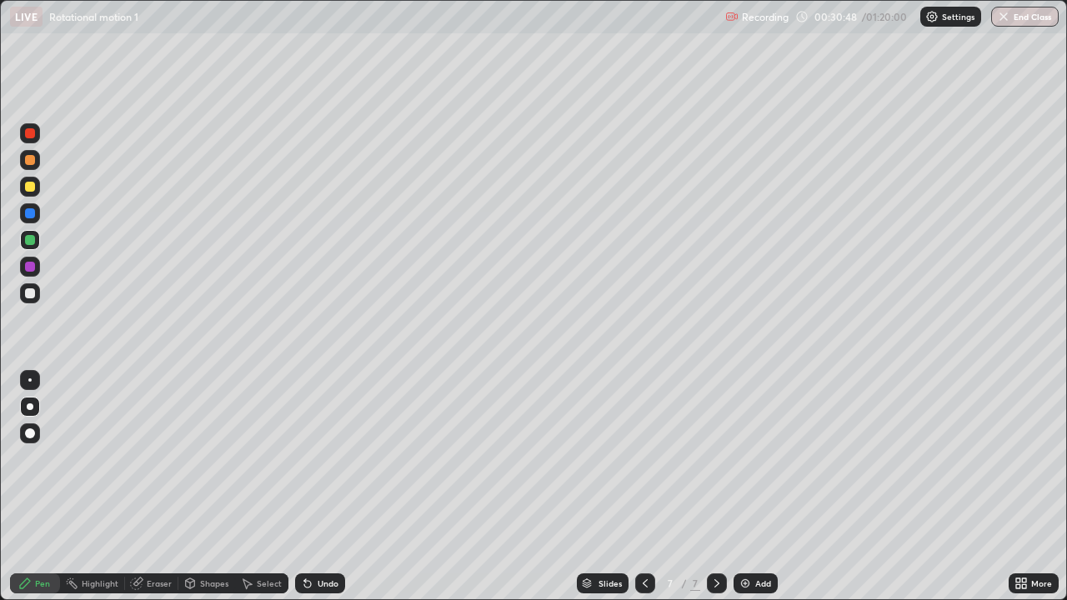
click at [318, 487] on div "Undo" at bounding box center [328, 583] width 21 height 8
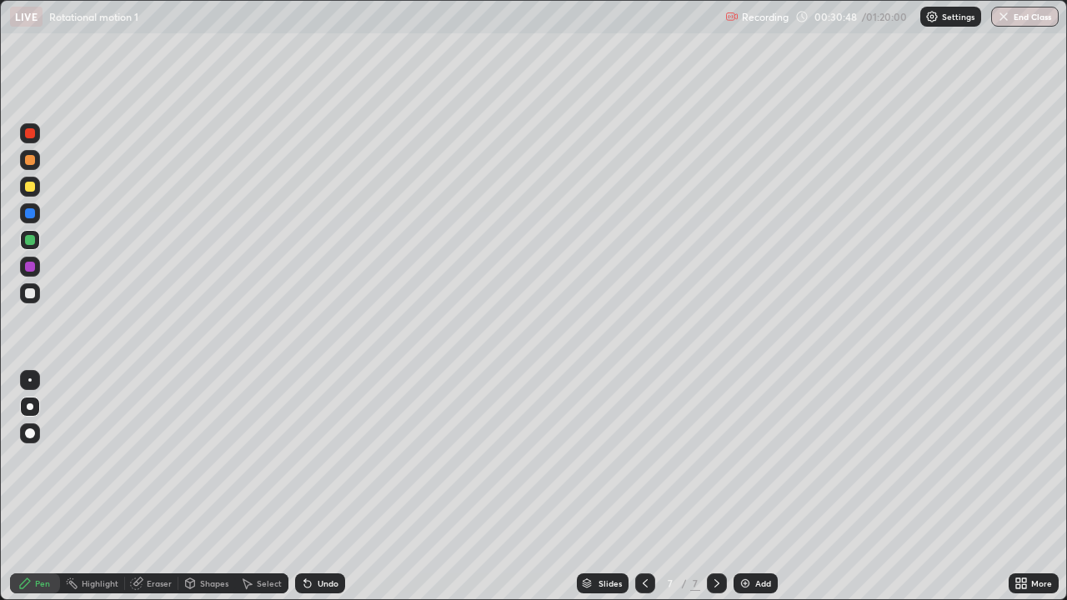
click at [319, 487] on div "Undo" at bounding box center [328, 583] width 21 height 8
click at [318, 487] on div "Undo" at bounding box center [328, 583] width 21 height 8
click at [319, 487] on div "Undo" at bounding box center [328, 583] width 21 height 8
click at [318, 487] on div "Undo" at bounding box center [328, 583] width 21 height 8
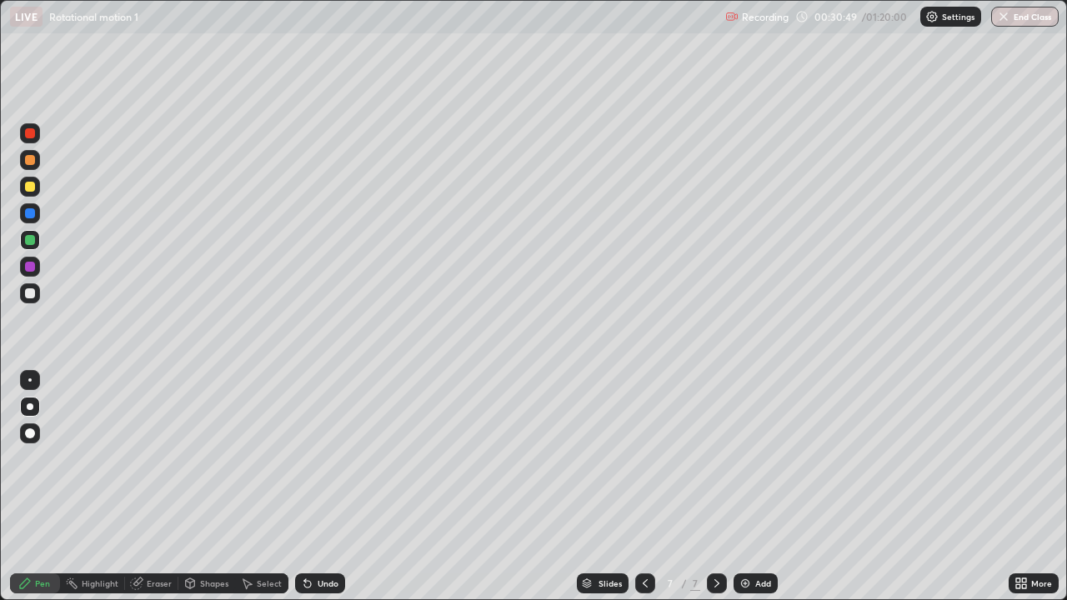
click at [318, 487] on div "Undo" at bounding box center [328, 583] width 21 height 8
click at [304, 487] on icon at bounding box center [305, 580] width 2 height 2
click at [311, 487] on div "Undo" at bounding box center [320, 583] width 50 height 20
click at [315, 487] on div "Undo" at bounding box center [320, 583] width 50 height 20
click at [28, 187] on div at bounding box center [30, 187] width 10 height 10
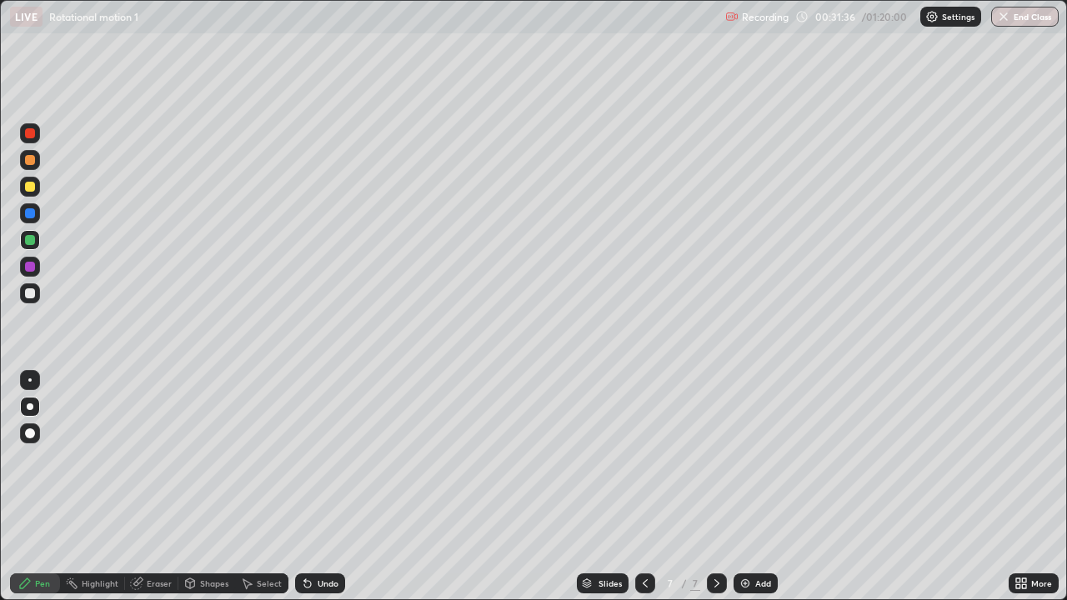
click at [28, 187] on div at bounding box center [30, 187] width 10 height 10
click at [143, 487] on div "Eraser" at bounding box center [151, 583] width 53 height 20
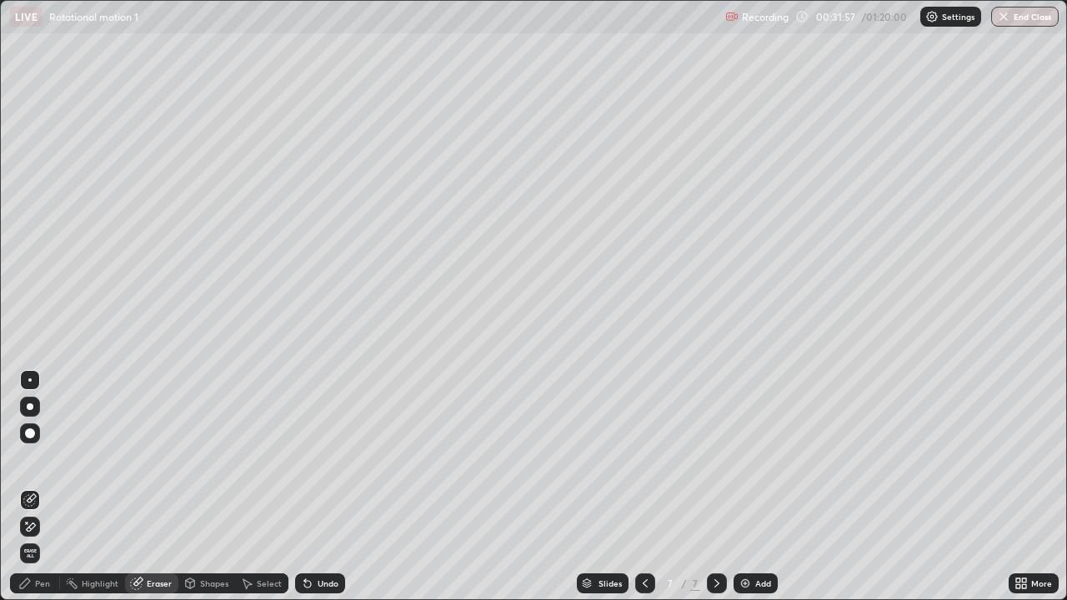
click at [34, 487] on div "Pen" at bounding box center [35, 583] width 50 height 20
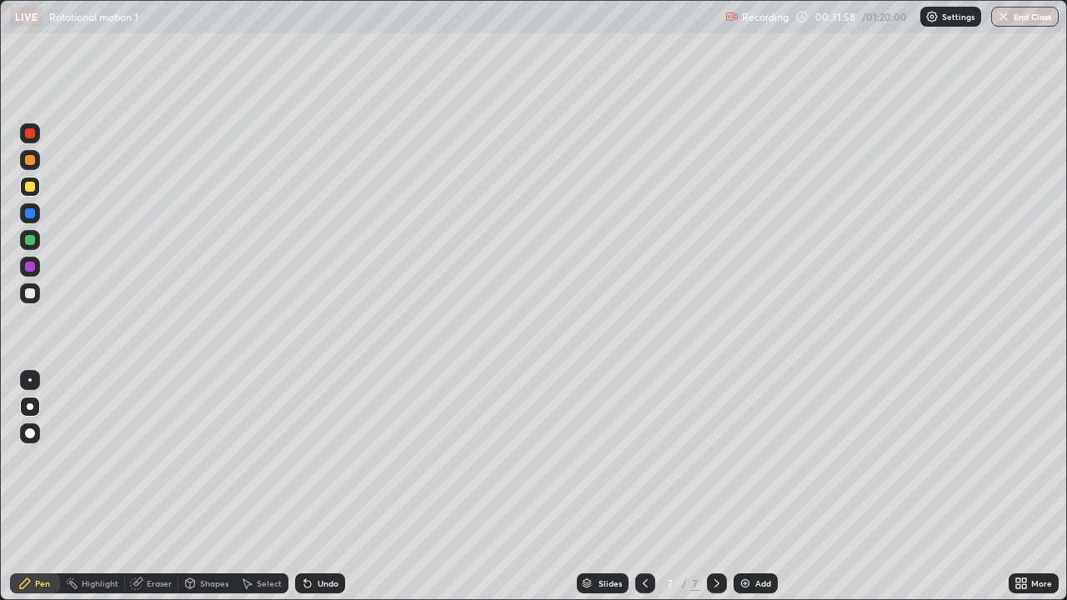
click at [30, 239] on div at bounding box center [30, 240] width 10 height 10
click at [28, 187] on div at bounding box center [30, 187] width 10 height 10
click at [278, 487] on div "Select" at bounding box center [269, 583] width 25 height 8
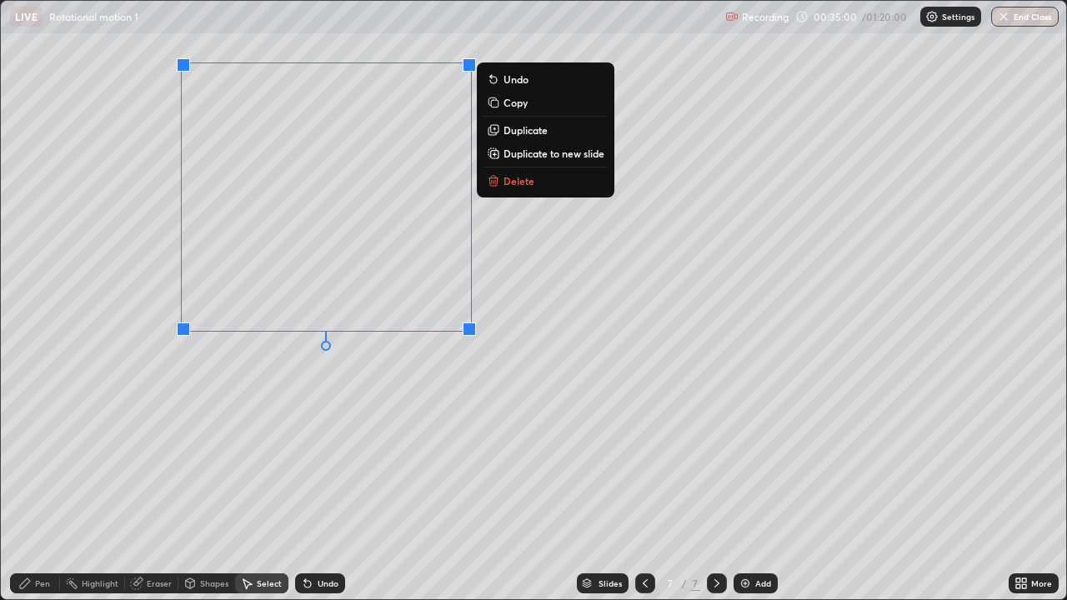
click at [518, 156] on p "Duplicate to new slide" at bounding box center [553, 153] width 101 height 13
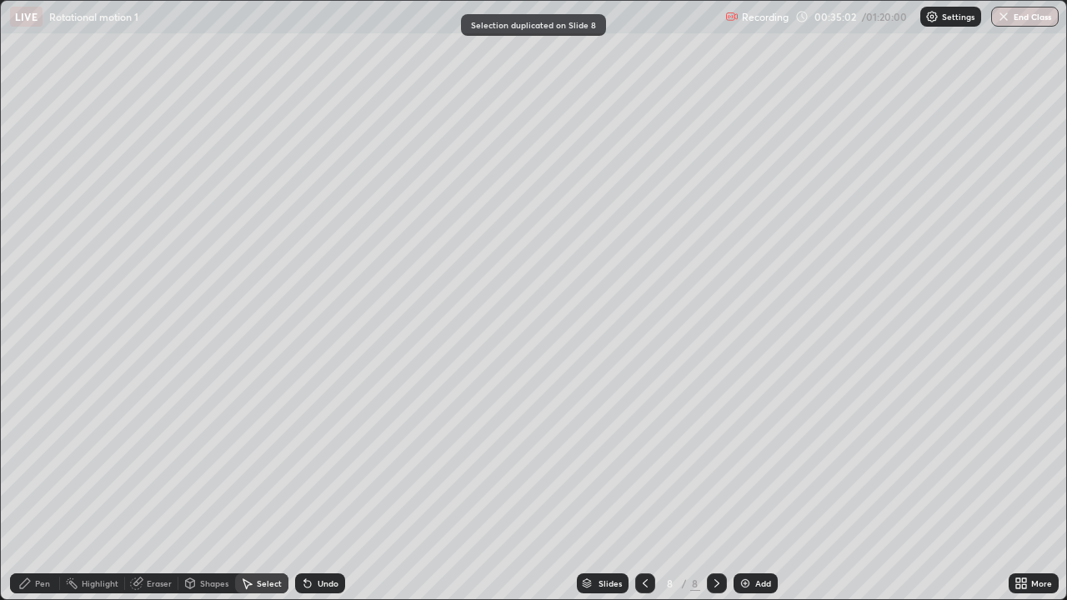
click at [643, 487] on icon at bounding box center [645, 583] width 5 height 8
click at [45, 487] on div "Pen" at bounding box center [42, 583] width 15 height 8
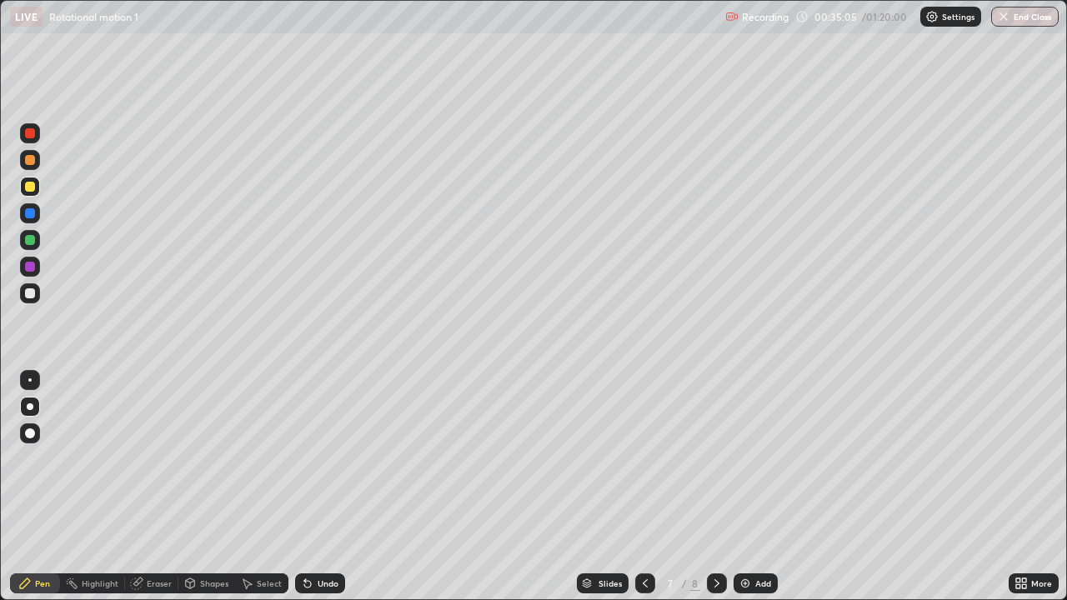
click at [26, 293] on div at bounding box center [30, 293] width 10 height 10
click at [27, 131] on div at bounding box center [30, 133] width 10 height 10
click at [27, 162] on div at bounding box center [30, 160] width 10 height 10
click at [29, 164] on div at bounding box center [30, 160] width 10 height 10
click at [31, 293] on div at bounding box center [30, 293] width 10 height 10
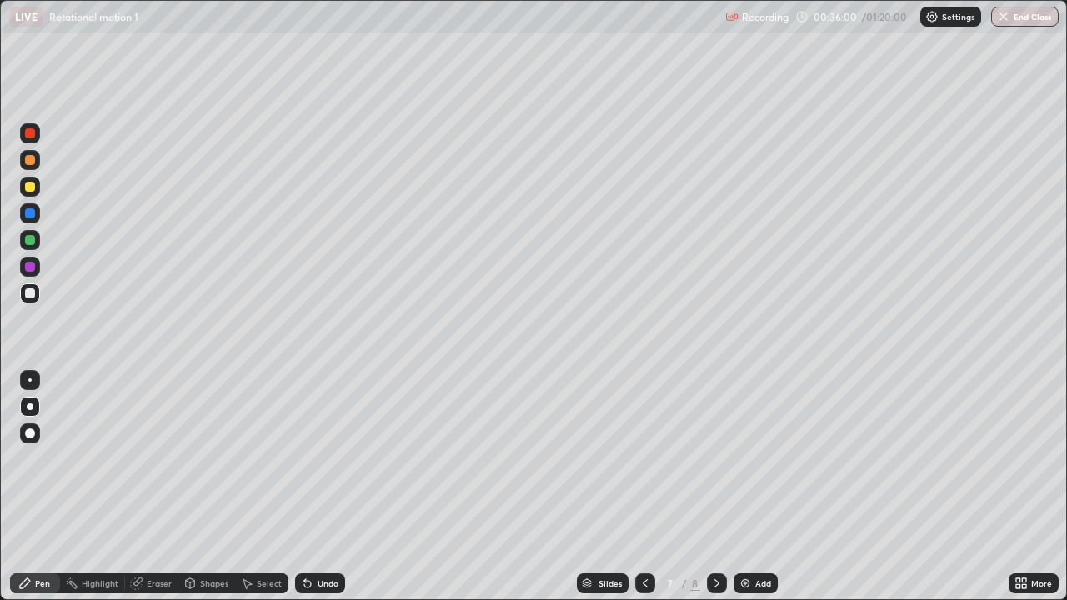
click at [33, 291] on div at bounding box center [30, 293] width 10 height 10
click at [714, 487] on icon at bounding box center [716, 583] width 13 height 13
click at [261, 487] on div "Select" at bounding box center [269, 583] width 25 height 8
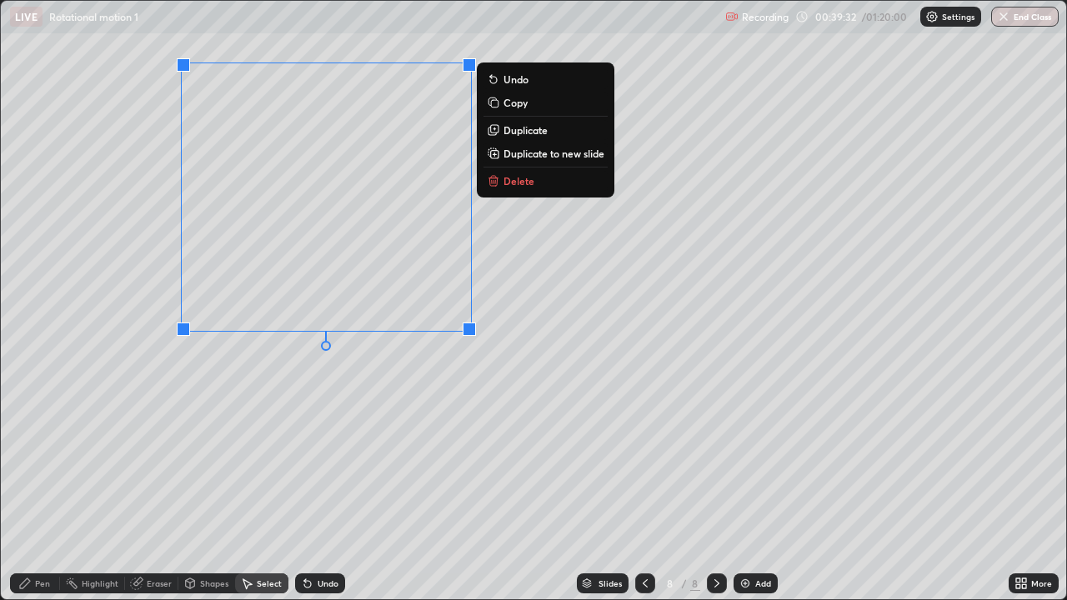
click at [542, 151] on p "Duplicate to new slide" at bounding box center [553, 153] width 101 height 13
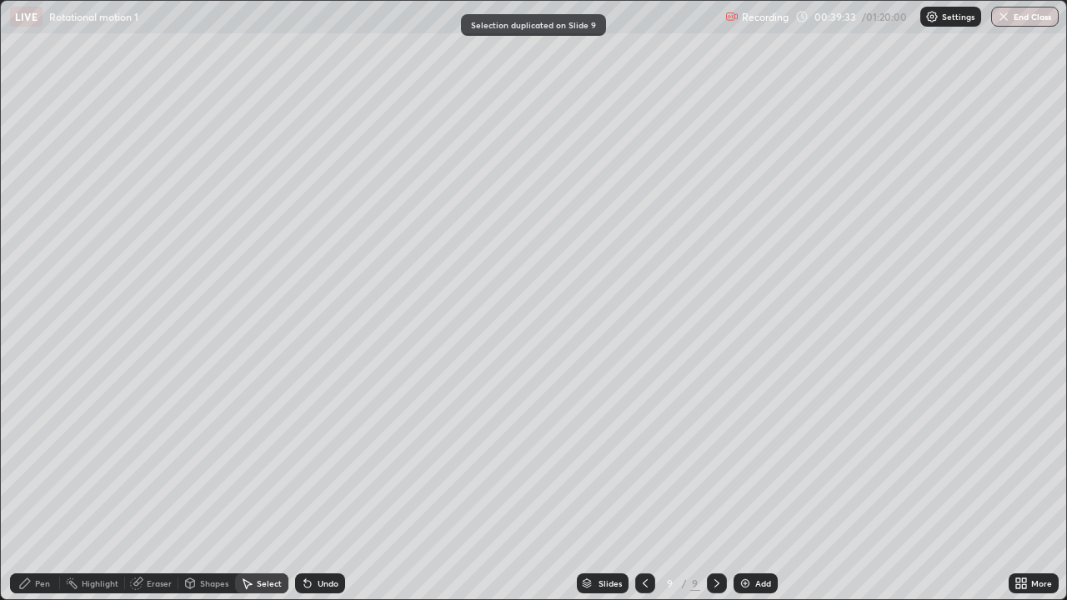
click at [643, 487] on icon at bounding box center [644, 583] width 13 height 13
click at [38, 487] on div "Pen" at bounding box center [42, 583] width 15 height 8
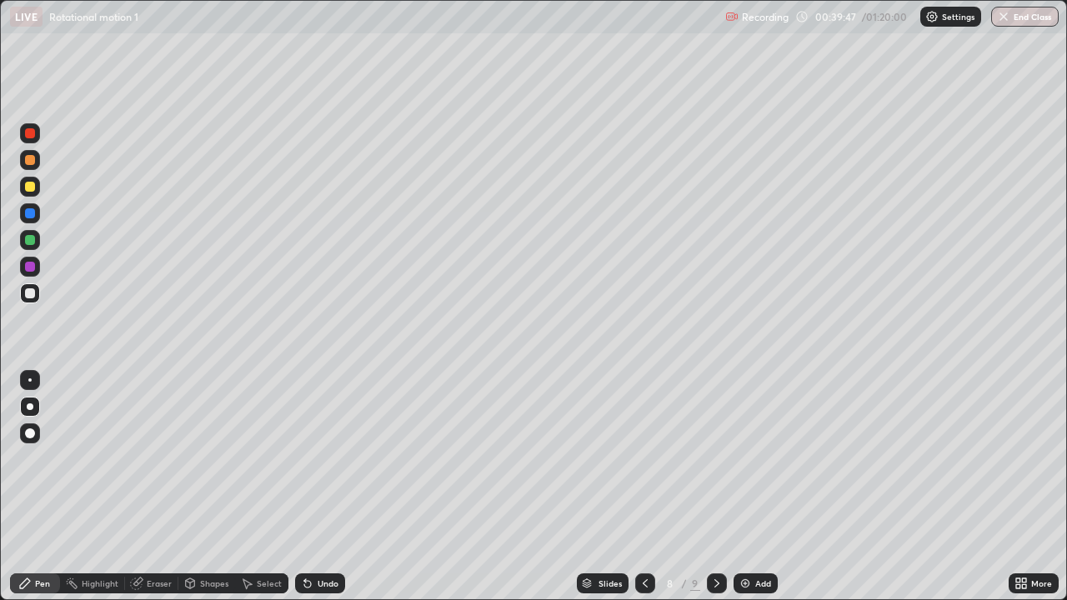
click at [28, 161] on div at bounding box center [30, 160] width 10 height 10
click at [29, 161] on div at bounding box center [30, 160] width 10 height 10
click at [30, 187] on div at bounding box center [30, 187] width 10 height 10
click at [29, 185] on div at bounding box center [30, 187] width 10 height 10
click at [328, 487] on div "Undo" at bounding box center [328, 583] width 21 height 8
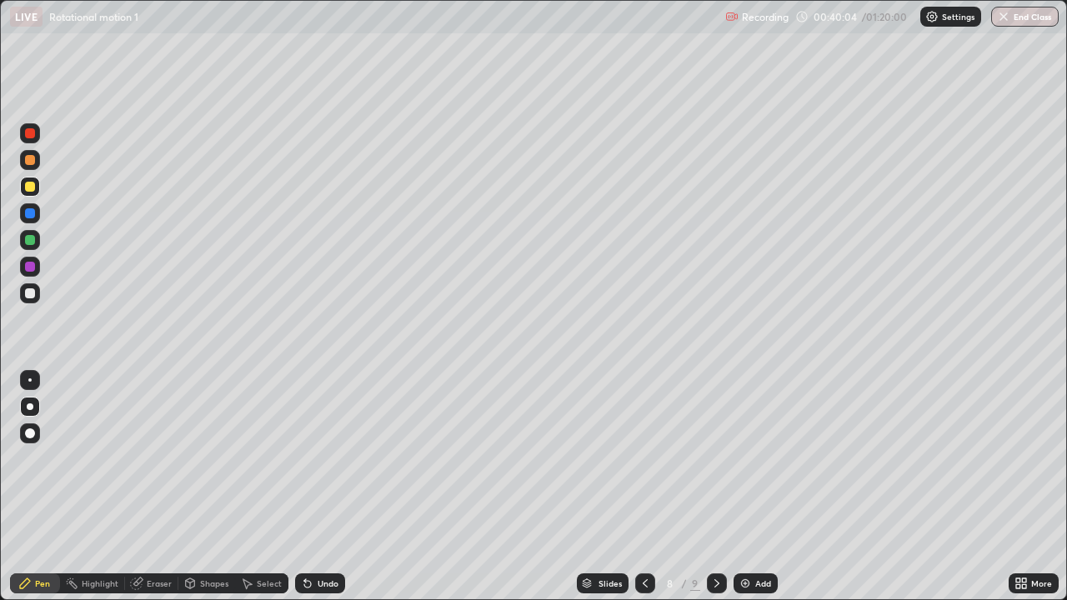
click at [328, 487] on div "Undo" at bounding box center [328, 583] width 21 height 8
click at [29, 268] on div at bounding box center [30, 267] width 10 height 10
click at [715, 487] on icon at bounding box center [716, 583] width 13 height 13
click at [29, 137] on div at bounding box center [30, 133] width 10 height 10
click at [29, 134] on div at bounding box center [30, 133] width 10 height 10
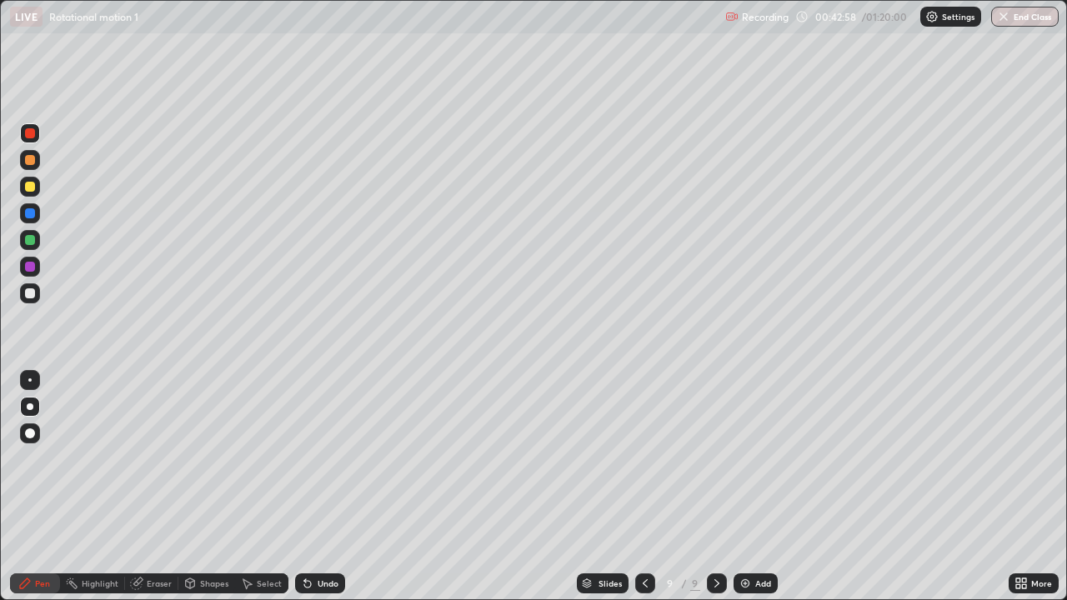
click at [33, 191] on div at bounding box center [30, 187] width 10 height 10
click at [755, 487] on div "Add" at bounding box center [763, 583] width 16 height 8
click at [198, 487] on div "Shapes" at bounding box center [206, 583] width 57 height 20
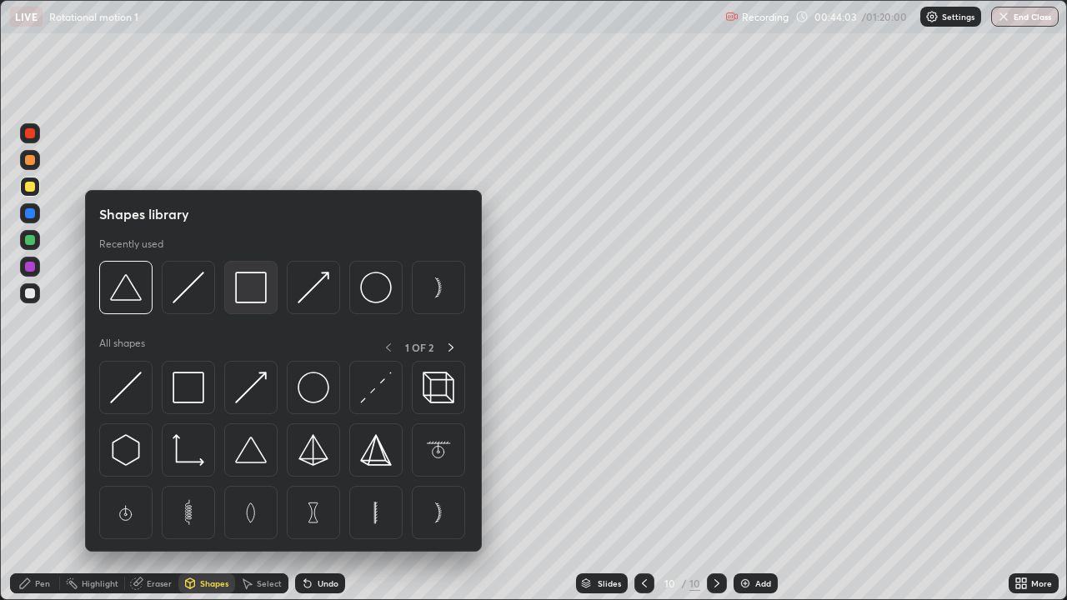
click at [237, 293] on img at bounding box center [251, 288] width 32 height 32
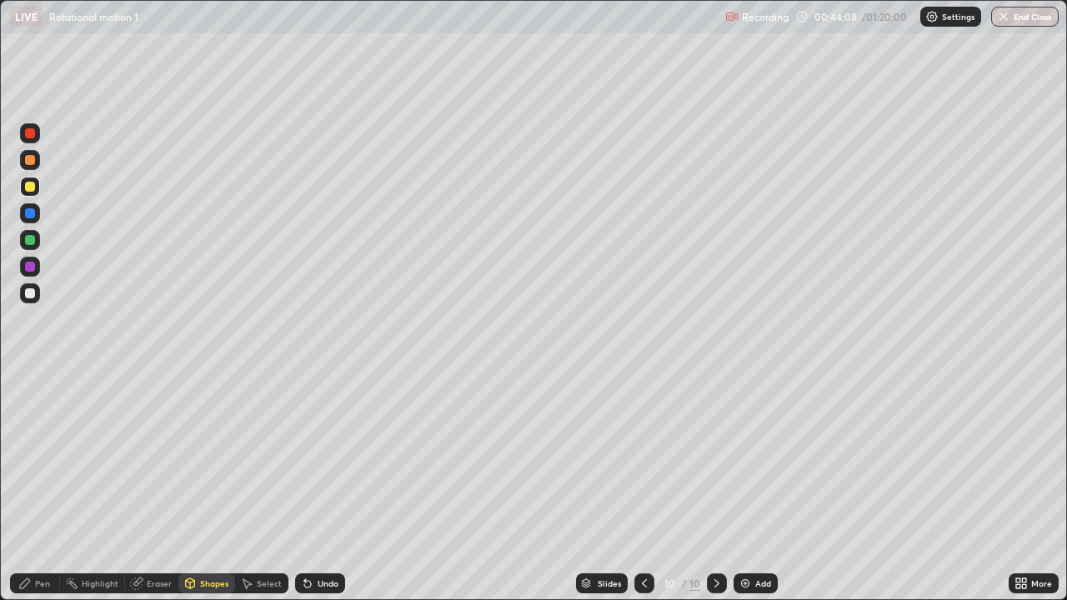
click at [33, 185] on div at bounding box center [30, 187] width 10 height 10
click at [33, 184] on div at bounding box center [30, 187] width 10 height 10
click at [310, 487] on icon at bounding box center [307, 583] width 13 height 13
click at [51, 487] on div "Pen" at bounding box center [35, 583] width 50 height 20
click at [316, 487] on div "Undo" at bounding box center [320, 583] width 50 height 20
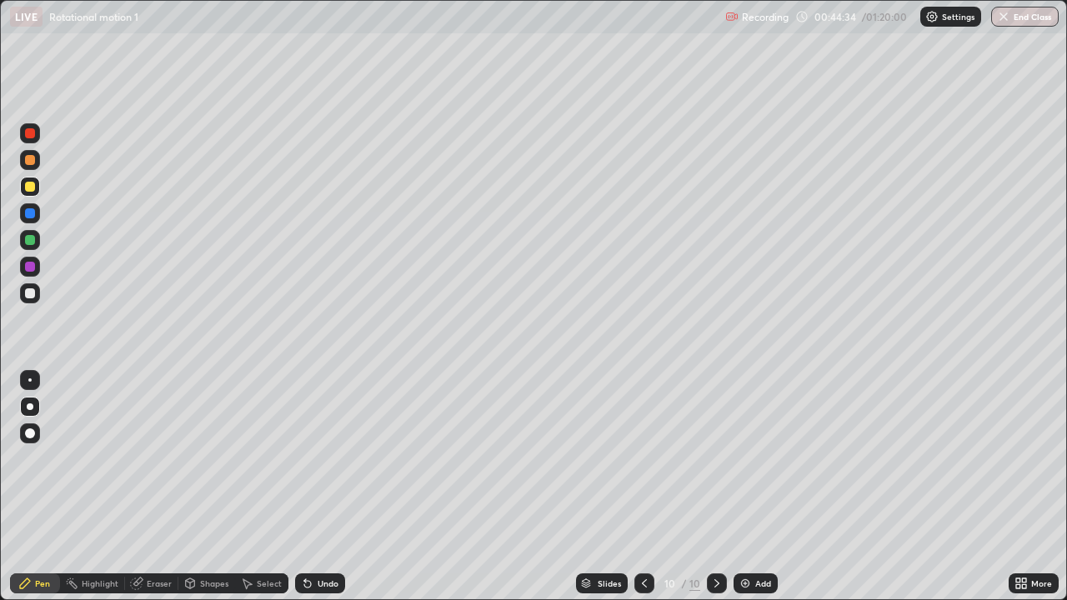
click at [28, 136] on div at bounding box center [30, 133] width 10 height 10
click at [28, 135] on div at bounding box center [30, 133] width 10 height 10
click at [29, 218] on div at bounding box center [30, 213] width 10 height 10
click at [28, 239] on div at bounding box center [30, 240] width 10 height 10
click at [25, 237] on div at bounding box center [30, 240] width 10 height 10
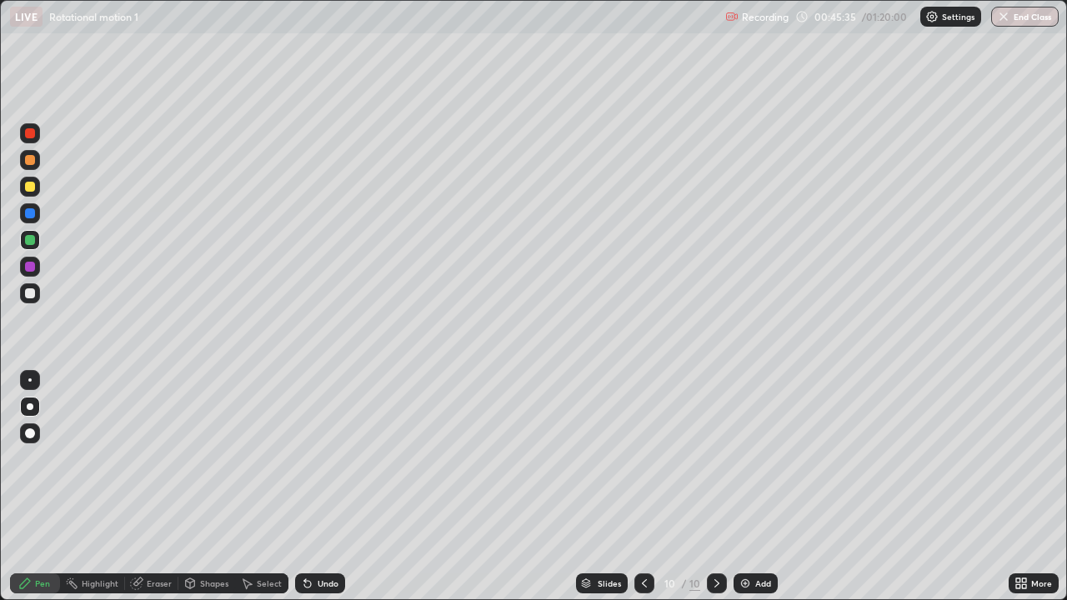
click at [155, 487] on div "Eraser" at bounding box center [159, 583] width 25 height 8
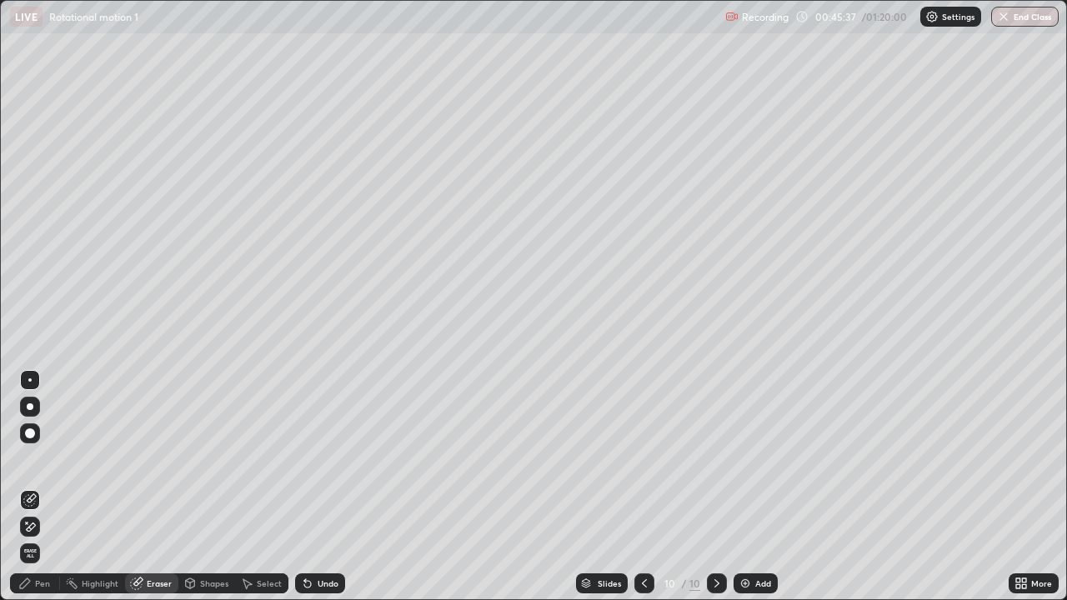
click at [38, 487] on div "Pen" at bounding box center [42, 583] width 15 height 8
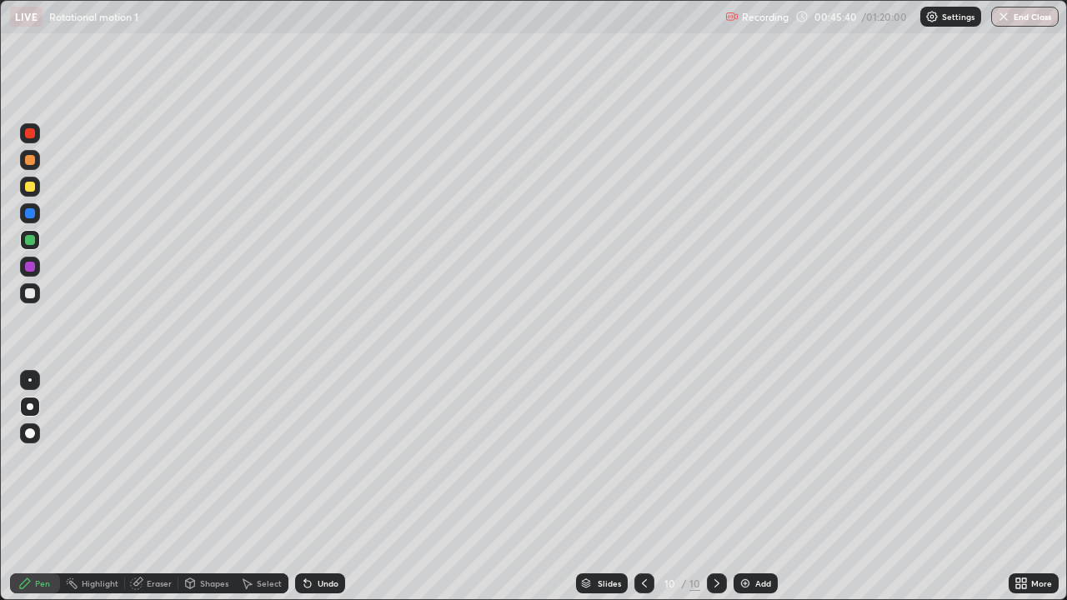
click at [327, 487] on div "Undo" at bounding box center [328, 583] width 21 height 8
click at [329, 487] on div "Undo" at bounding box center [320, 583] width 50 height 20
click at [30, 138] on div at bounding box center [30, 133] width 10 height 10
click at [318, 487] on div "Undo" at bounding box center [328, 583] width 21 height 8
click at [28, 189] on div at bounding box center [30, 187] width 10 height 10
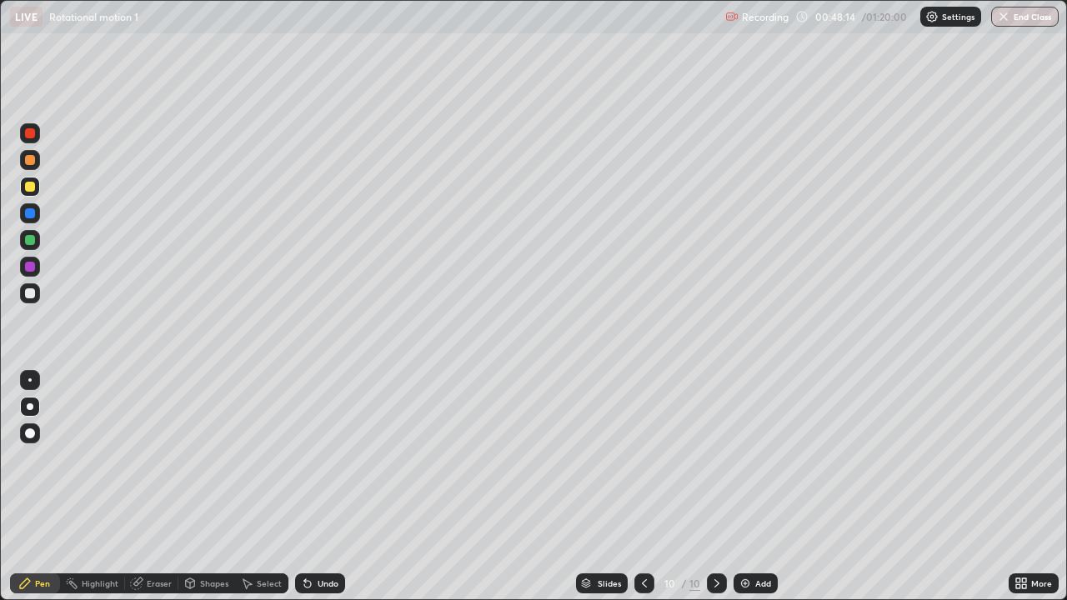
click at [27, 188] on div at bounding box center [30, 187] width 10 height 10
click at [39, 242] on div at bounding box center [30, 240] width 20 height 20
click at [27, 266] on div at bounding box center [30, 267] width 10 height 10
click at [26, 265] on div at bounding box center [30, 267] width 10 height 10
click at [34, 238] on div at bounding box center [30, 240] width 10 height 10
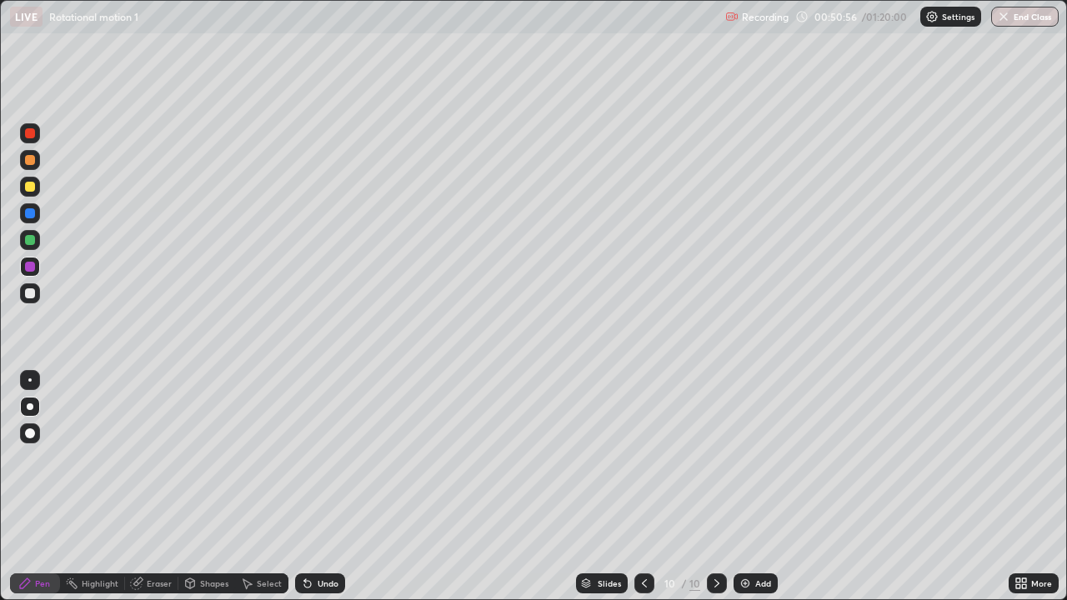
click at [34, 241] on div at bounding box center [30, 240] width 10 height 10
click at [318, 487] on div "Undo" at bounding box center [320, 583] width 50 height 20
click at [303, 487] on div "Undo" at bounding box center [320, 583] width 50 height 20
click at [299, 487] on div "Undo" at bounding box center [320, 583] width 50 height 20
click at [28, 293] on div at bounding box center [30, 293] width 10 height 10
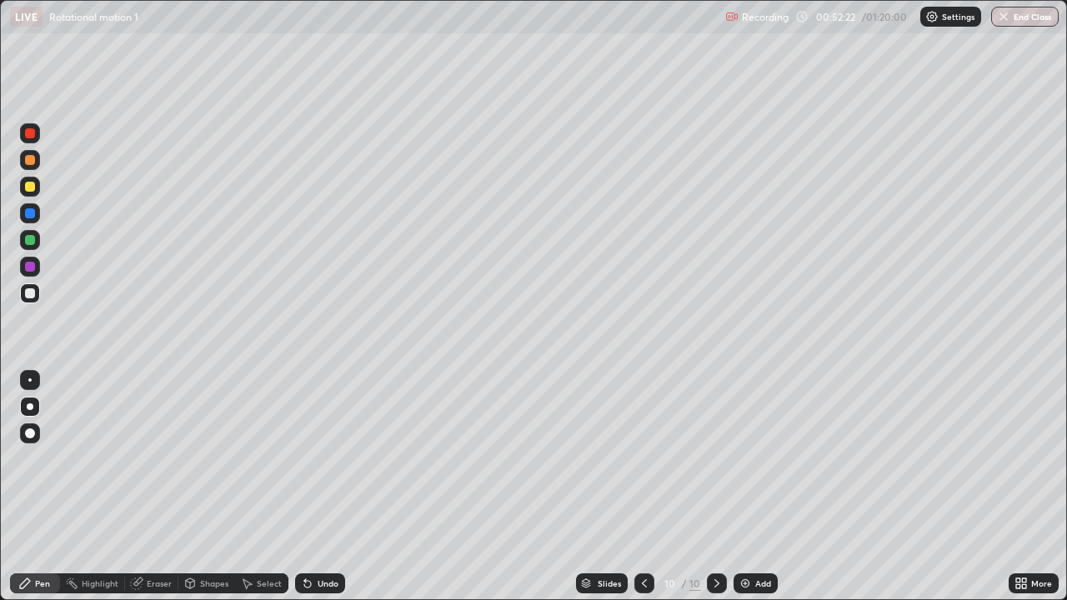
click at [30, 266] on div at bounding box center [30, 267] width 10 height 10
click at [28, 194] on div at bounding box center [30, 187] width 20 height 20
click at [30, 188] on div at bounding box center [30, 187] width 10 height 10
click at [748, 487] on div "Add" at bounding box center [755, 583] width 44 height 20
click at [28, 157] on div at bounding box center [30, 160] width 10 height 10
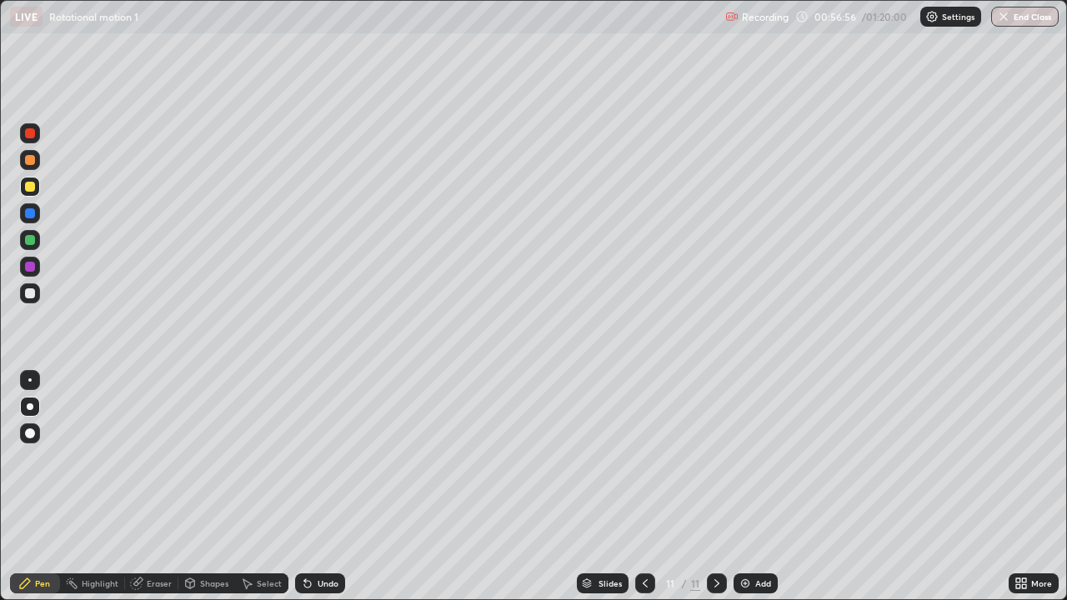
click at [29, 162] on div at bounding box center [30, 160] width 10 height 10
click at [32, 240] on div at bounding box center [30, 240] width 10 height 10
click at [30, 186] on div at bounding box center [30, 187] width 10 height 10
click at [1018, 18] on button "End Class" at bounding box center [1025, 17] width 68 height 20
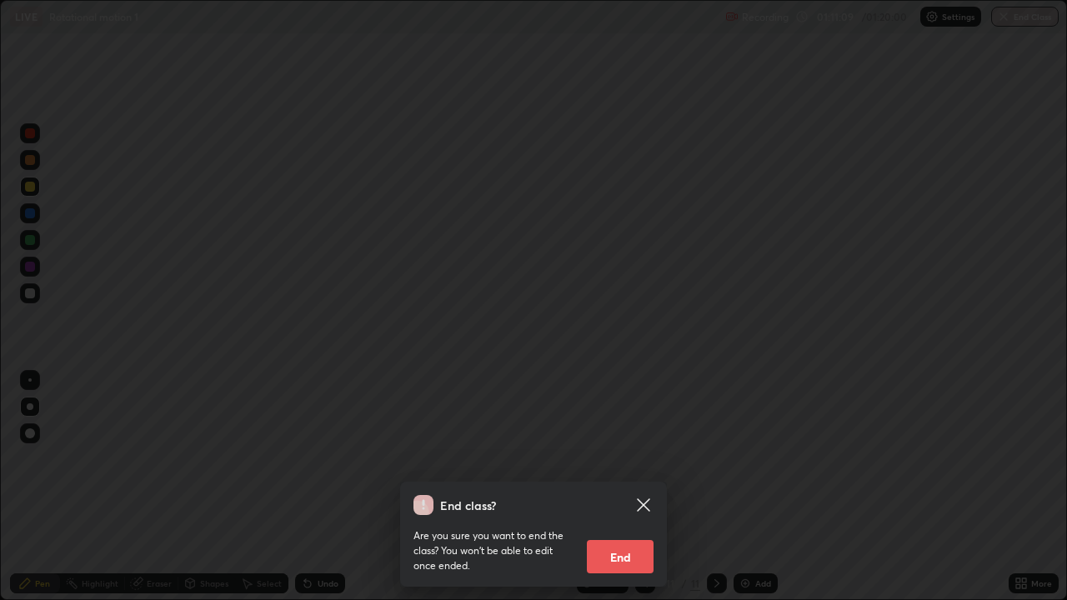
click at [630, 487] on button "End" at bounding box center [620, 556] width 67 height 33
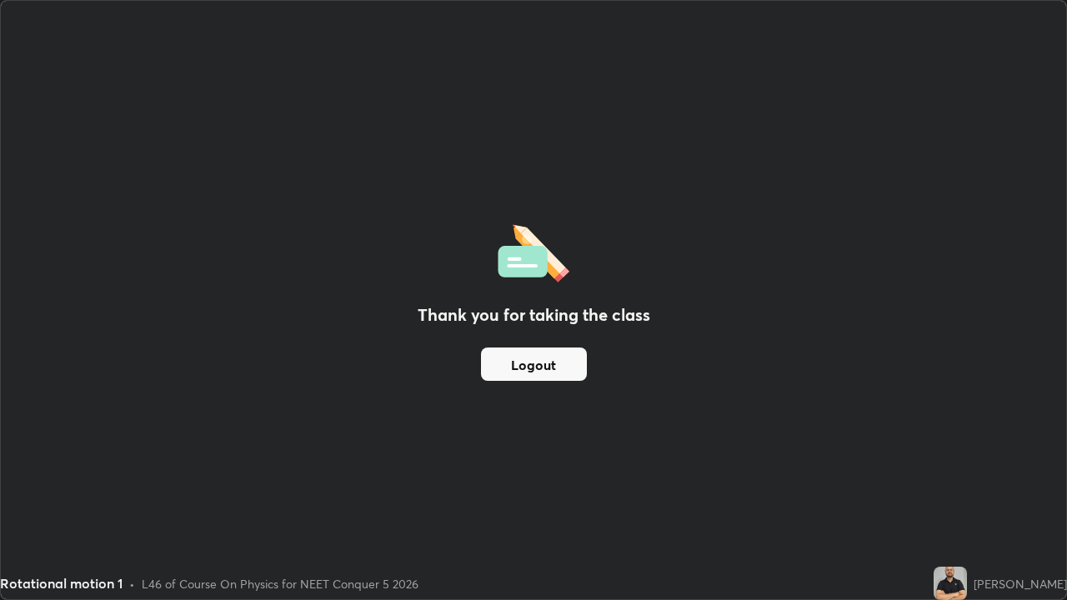
click at [540, 368] on button "Logout" at bounding box center [534, 364] width 106 height 33
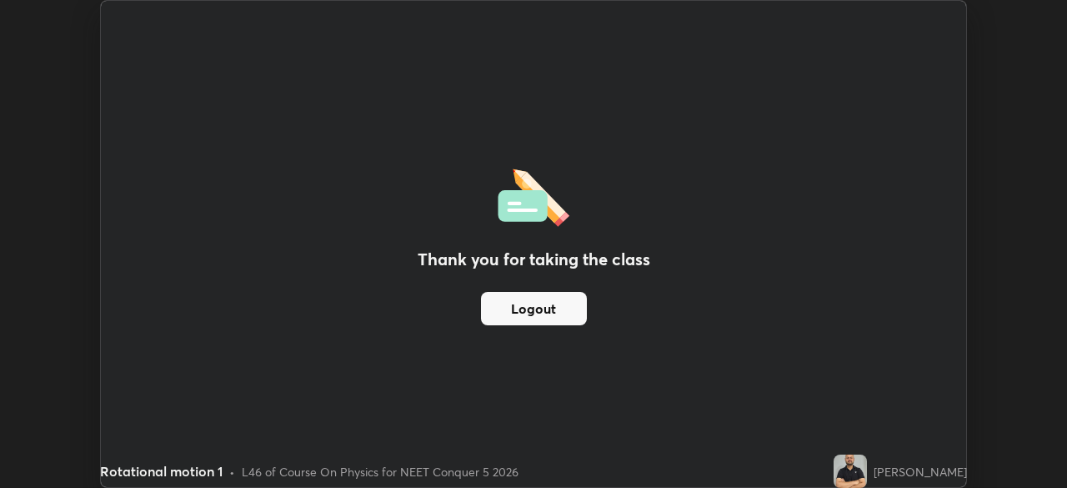
scroll to position [82852, 82273]
